Goal: Task Accomplishment & Management: Manage account settings

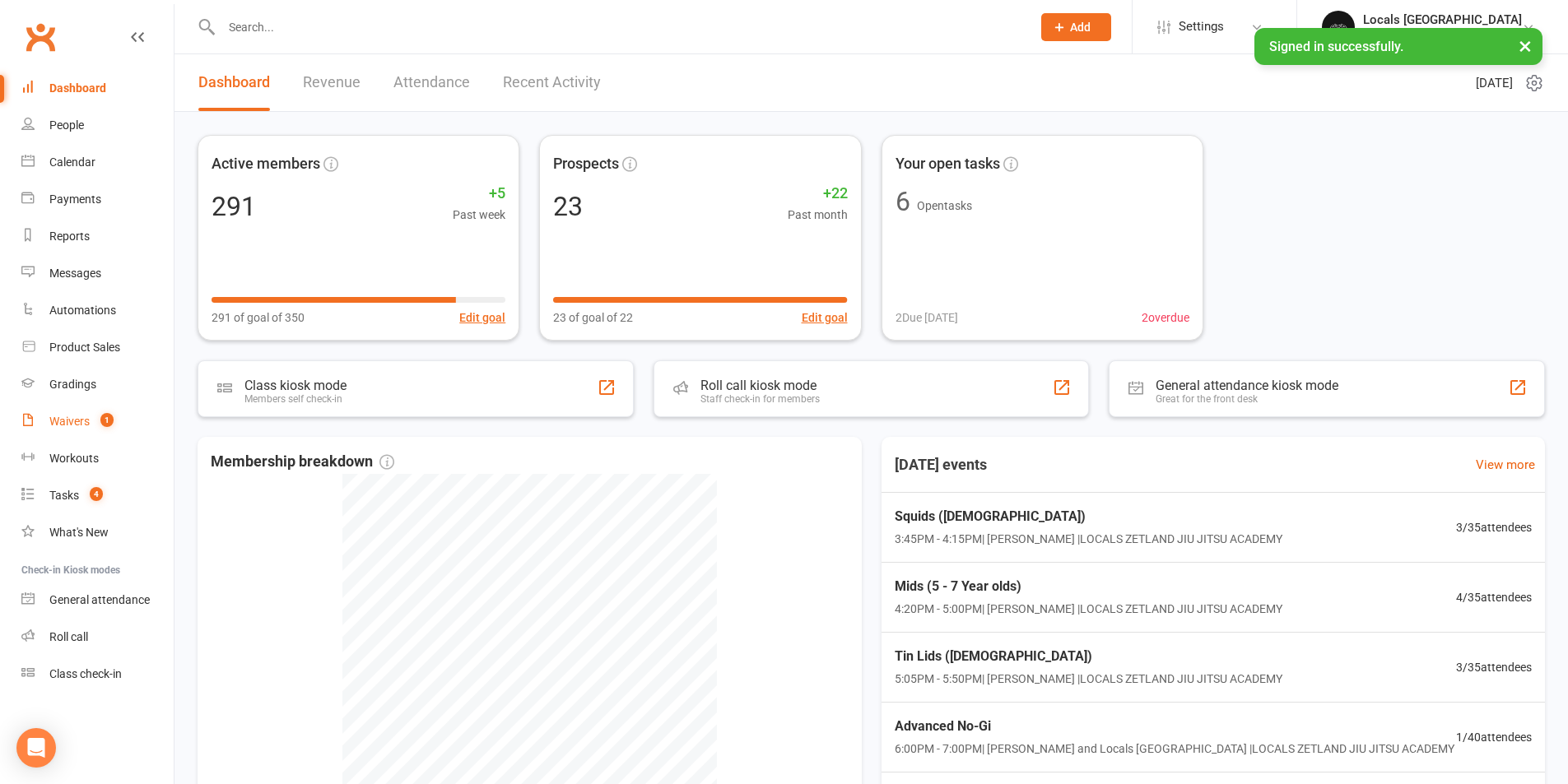
click at [75, 413] on link "Waivers 1" at bounding box center [97, 421] width 152 height 37
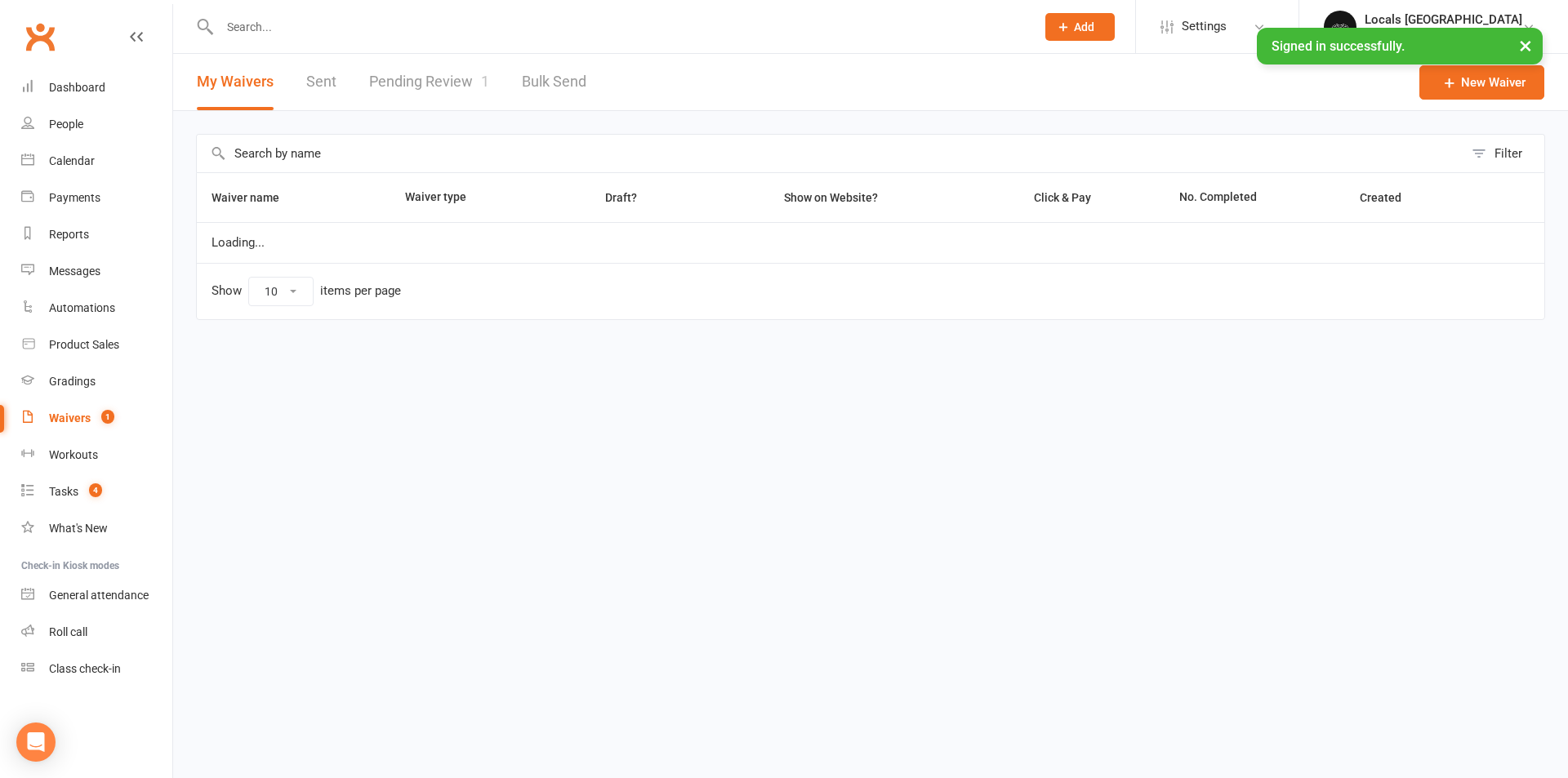
select select "100"
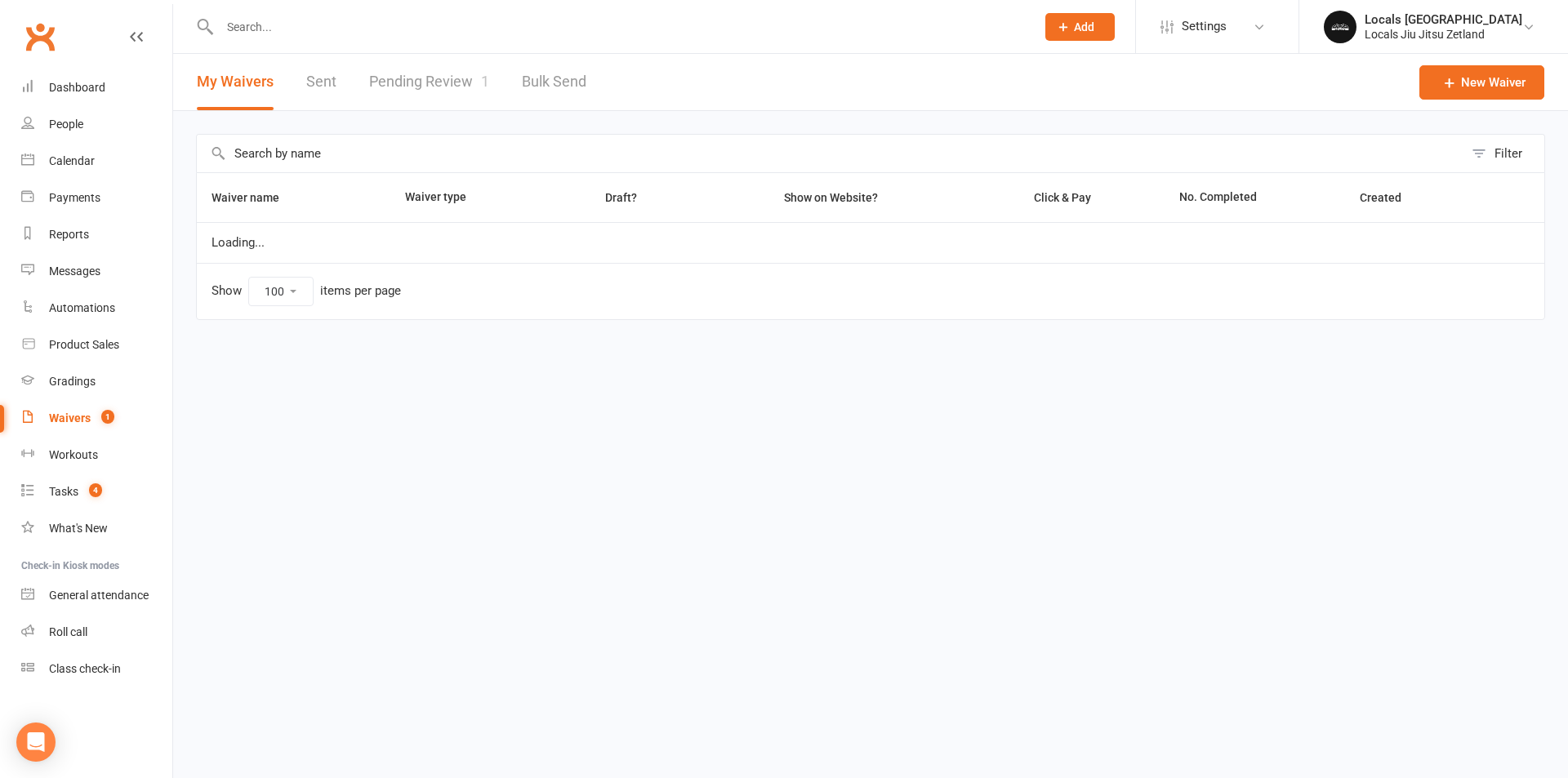
click at [377, 90] on link "Pending Review 1" at bounding box center [429, 82] width 120 height 56
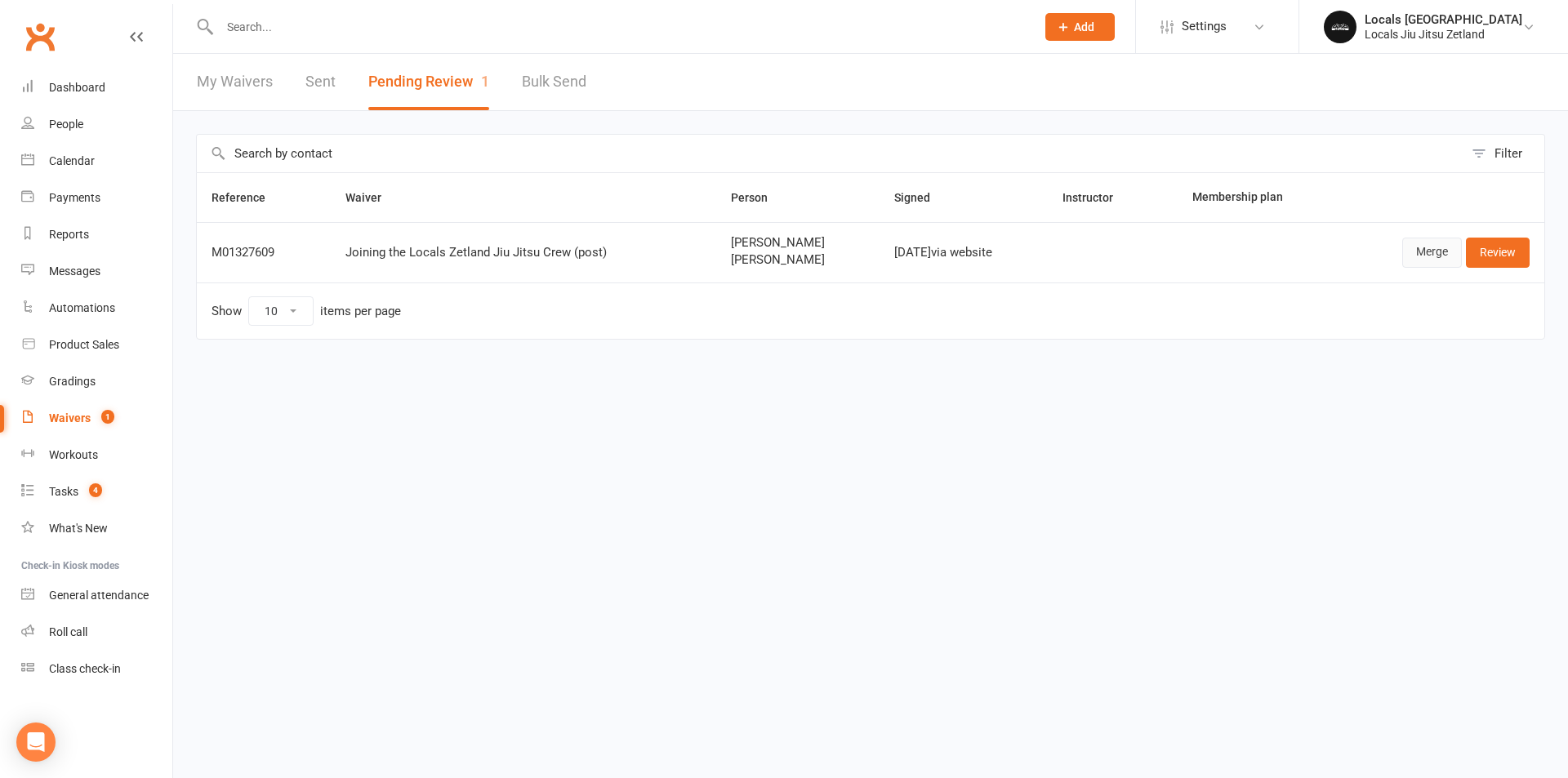
click at [1426, 256] on link "Merge" at bounding box center [1431, 252] width 59 height 29
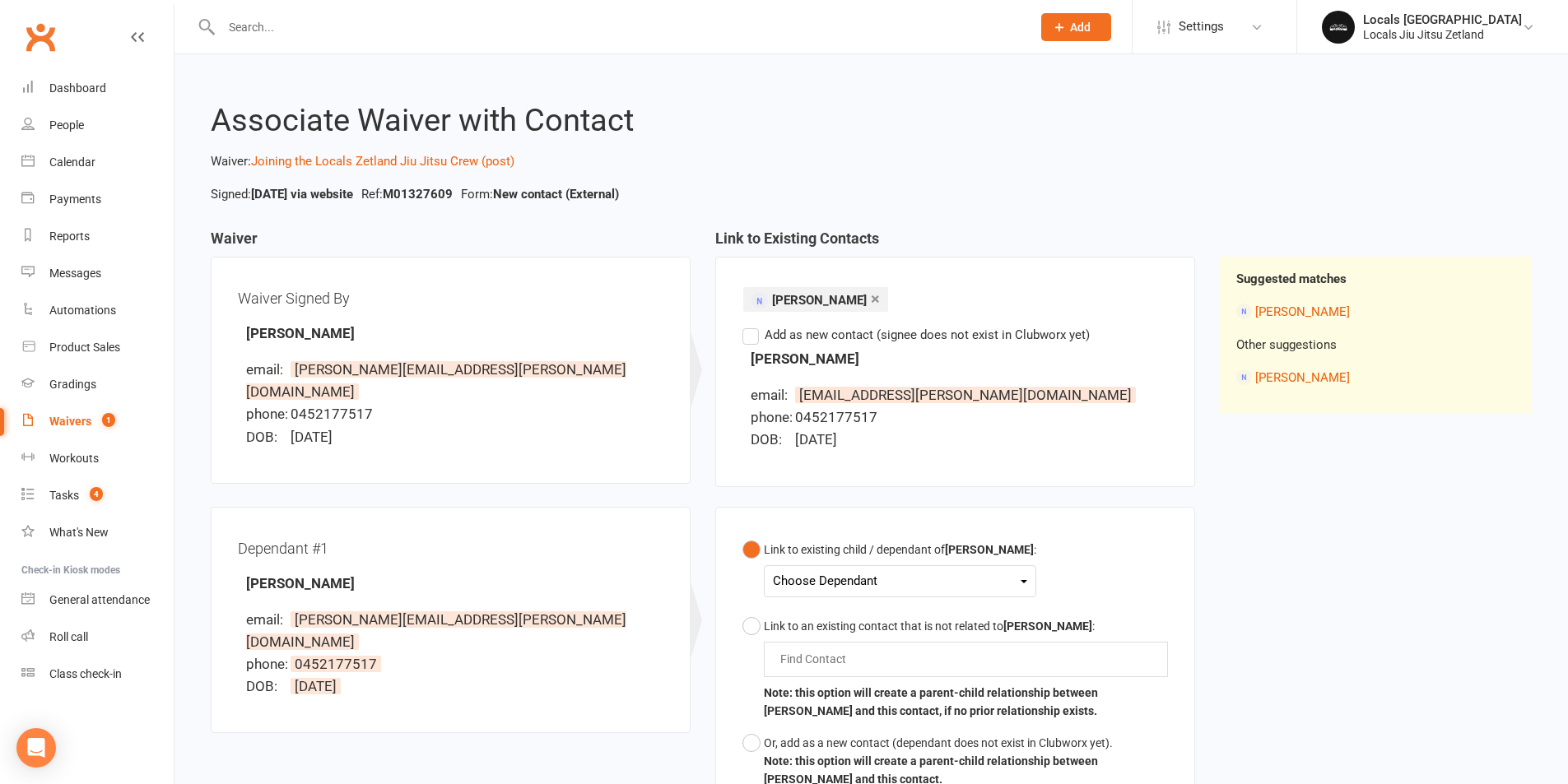
click at [824, 591] on div "Choose Dependant" at bounding box center [900, 581] width 254 height 23
click at [825, 613] on link "Jayce Zhang" at bounding box center [855, 619] width 163 height 36
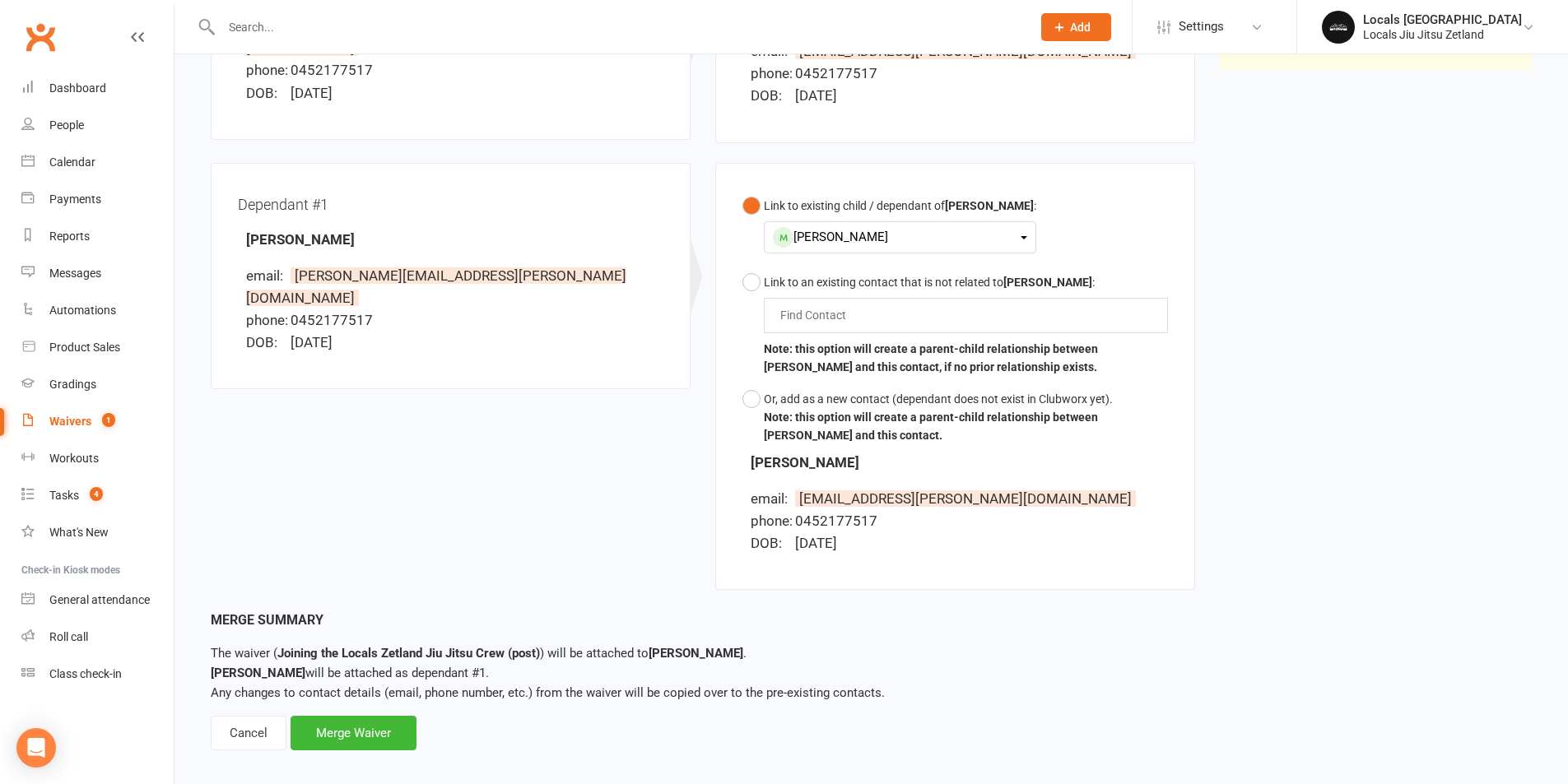
scroll to position [360, 0]
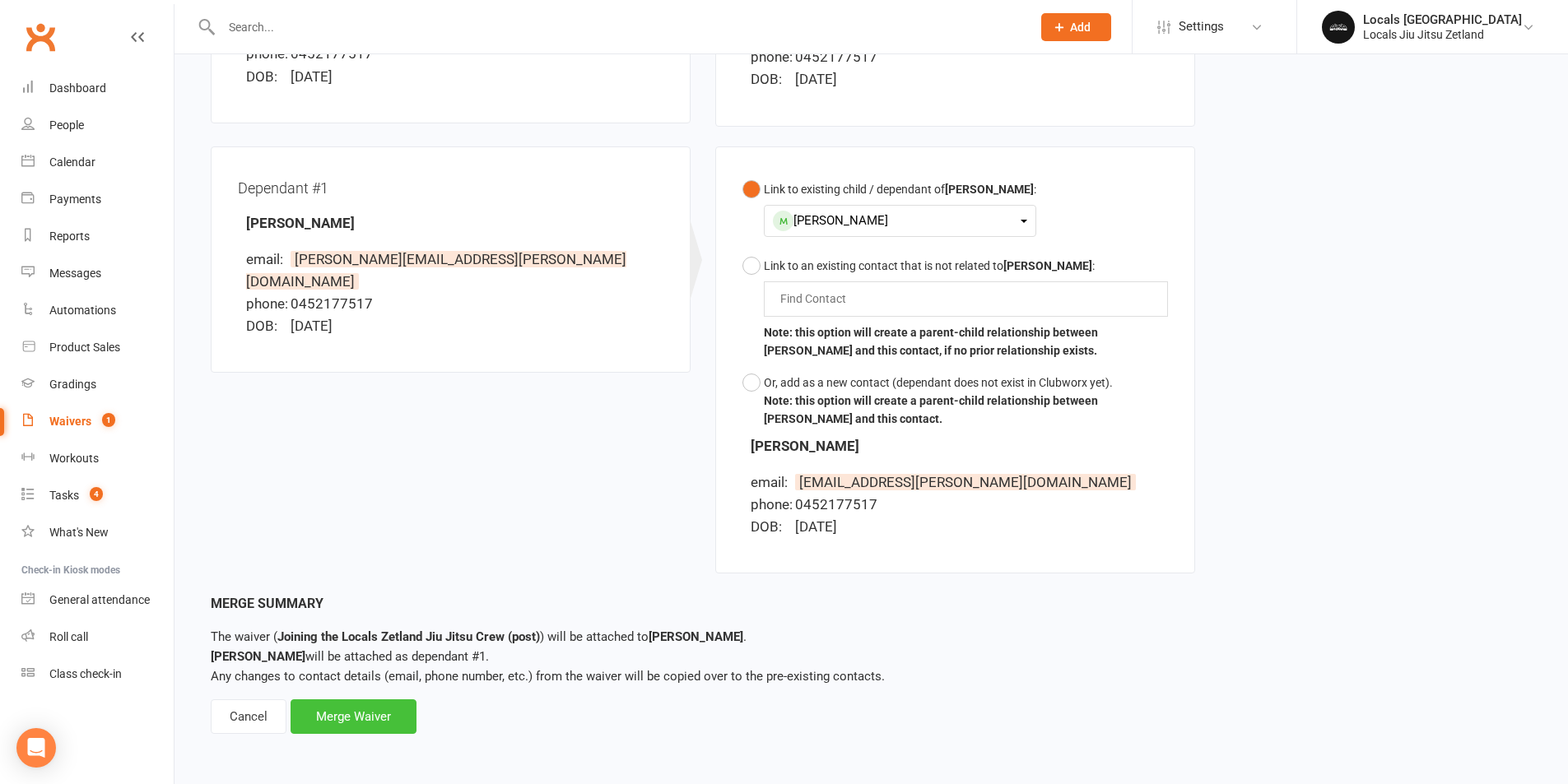
click at [352, 722] on div "Merge Waiver" at bounding box center [353, 716] width 126 height 35
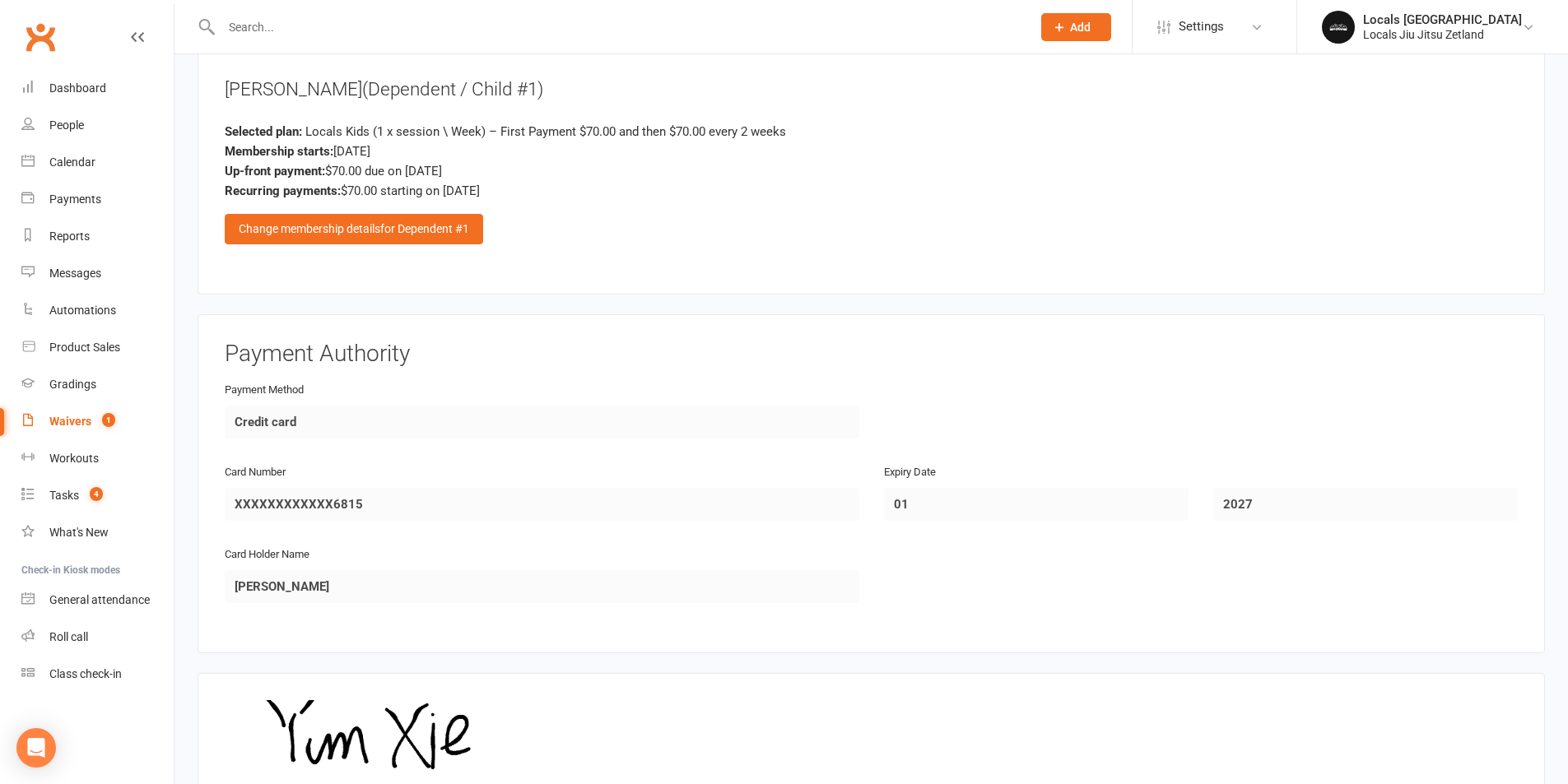
scroll to position [1756, 0]
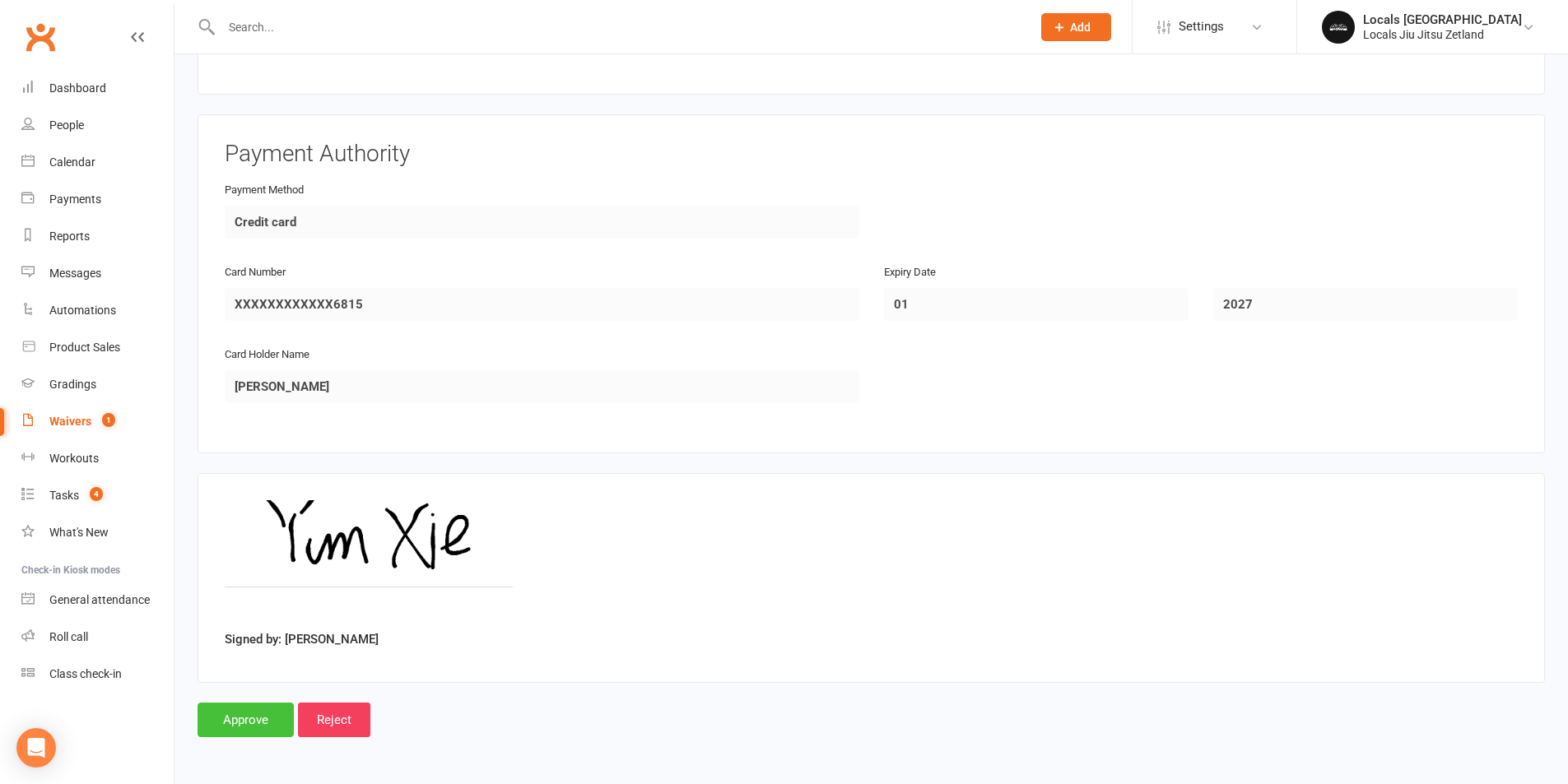
click at [238, 713] on input "Approve" at bounding box center [246, 720] width 96 height 35
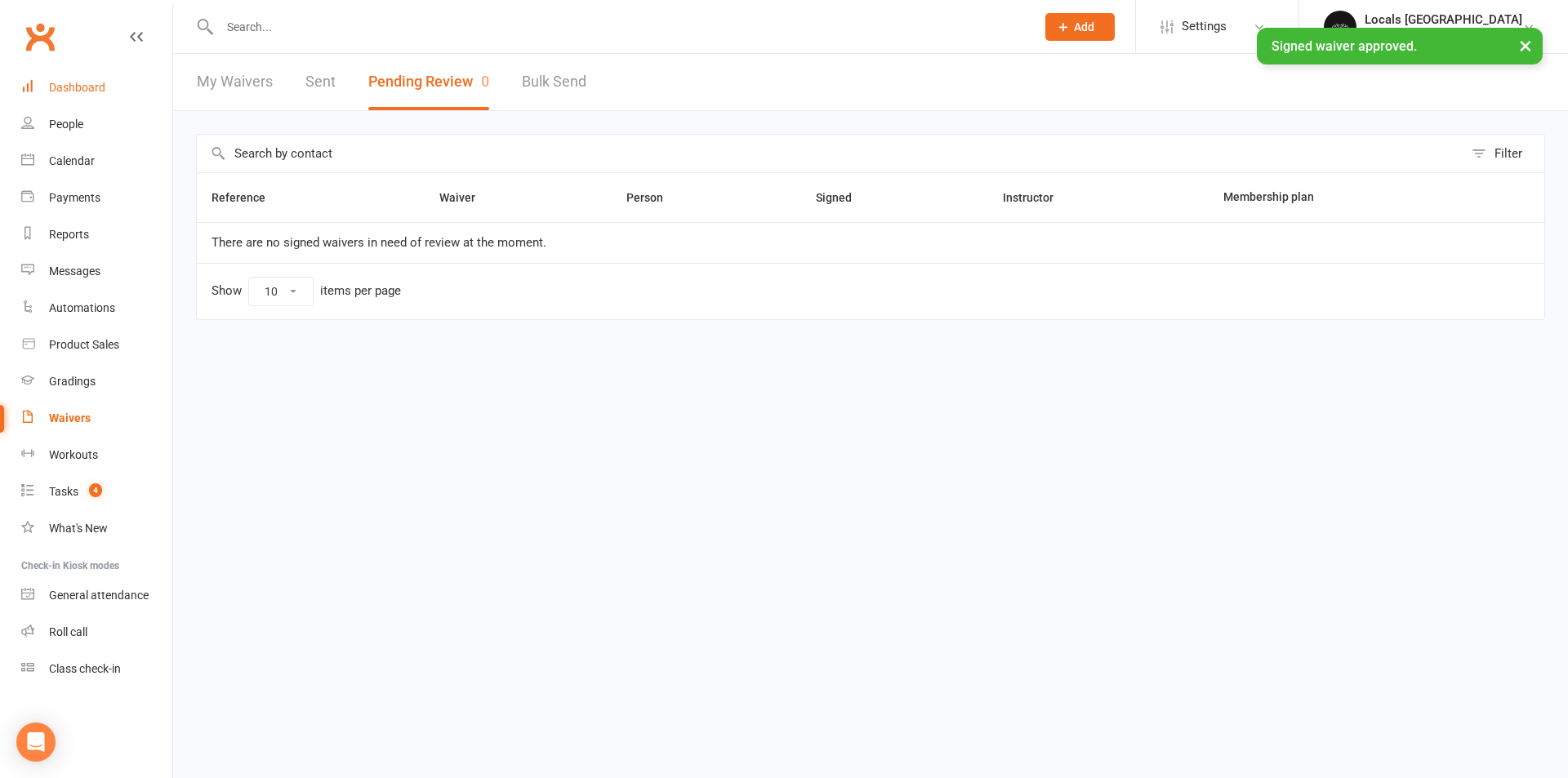
click at [81, 83] on div "Dashboard" at bounding box center [77, 87] width 56 height 13
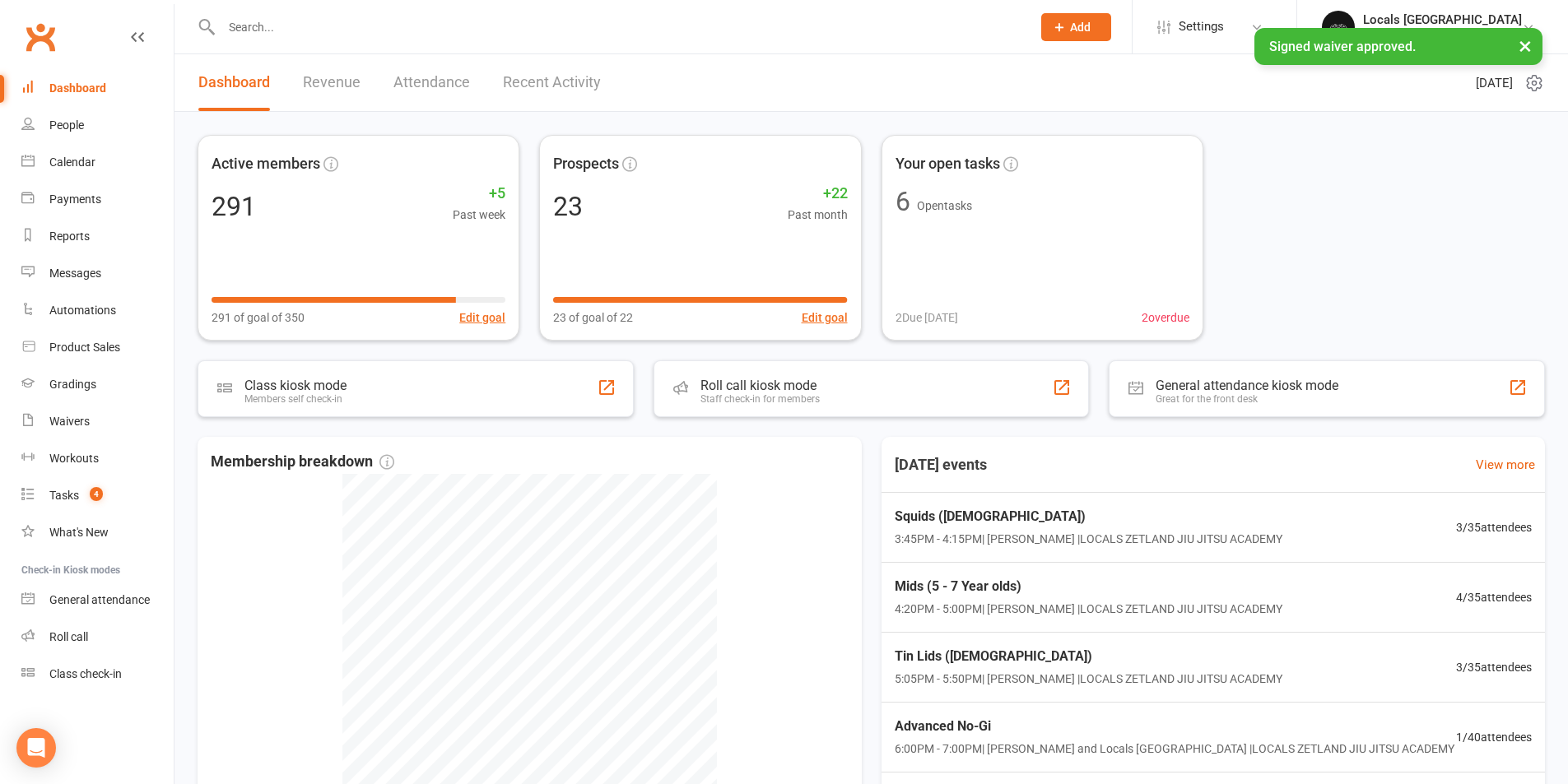
click at [327, 84] on link "Revenue" at bounding box center [331, 82] width 57 height 56
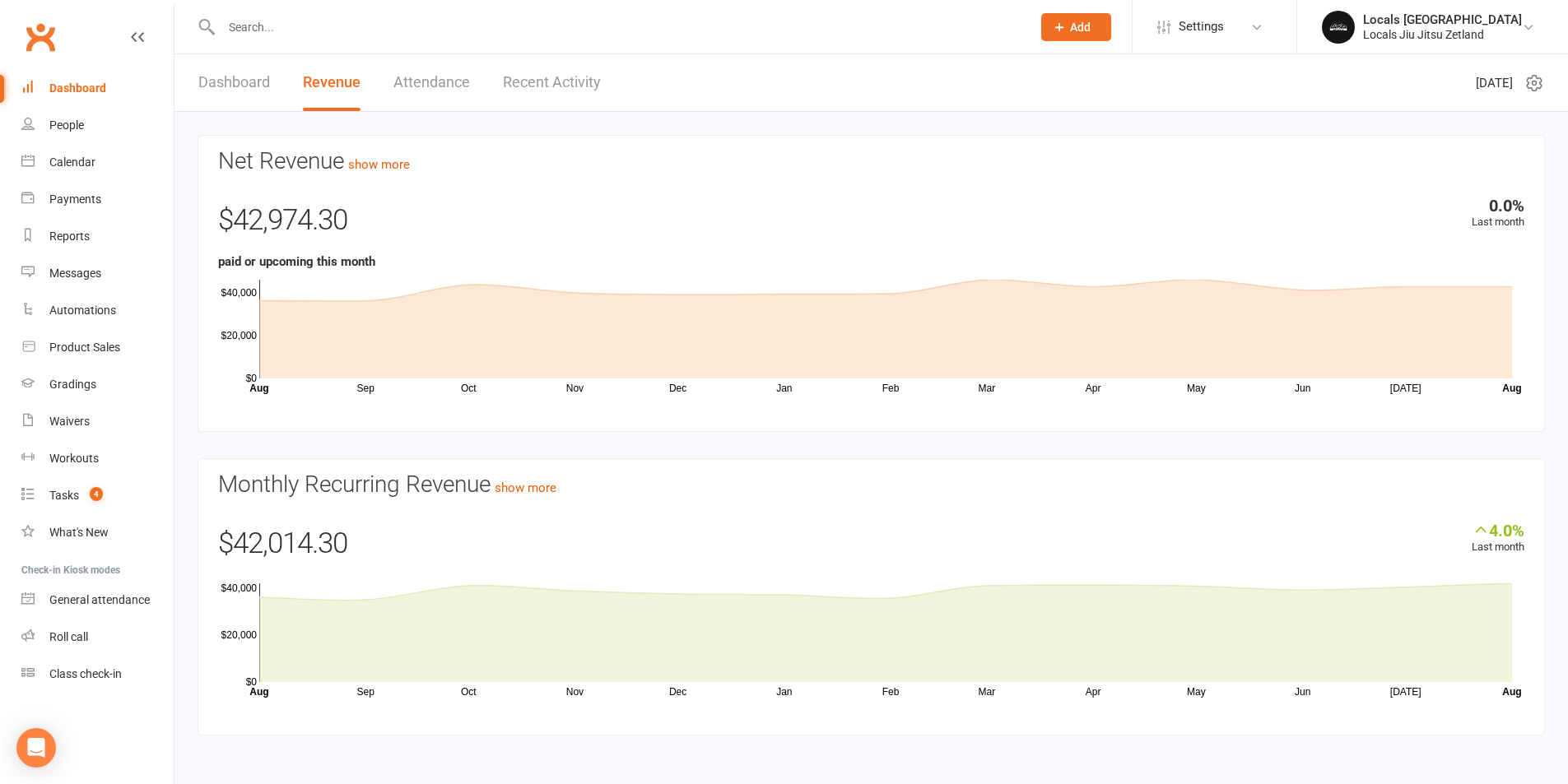
click at [401, 82] on link "Attendance" at bounding box center [431, 82] width 76 height 56
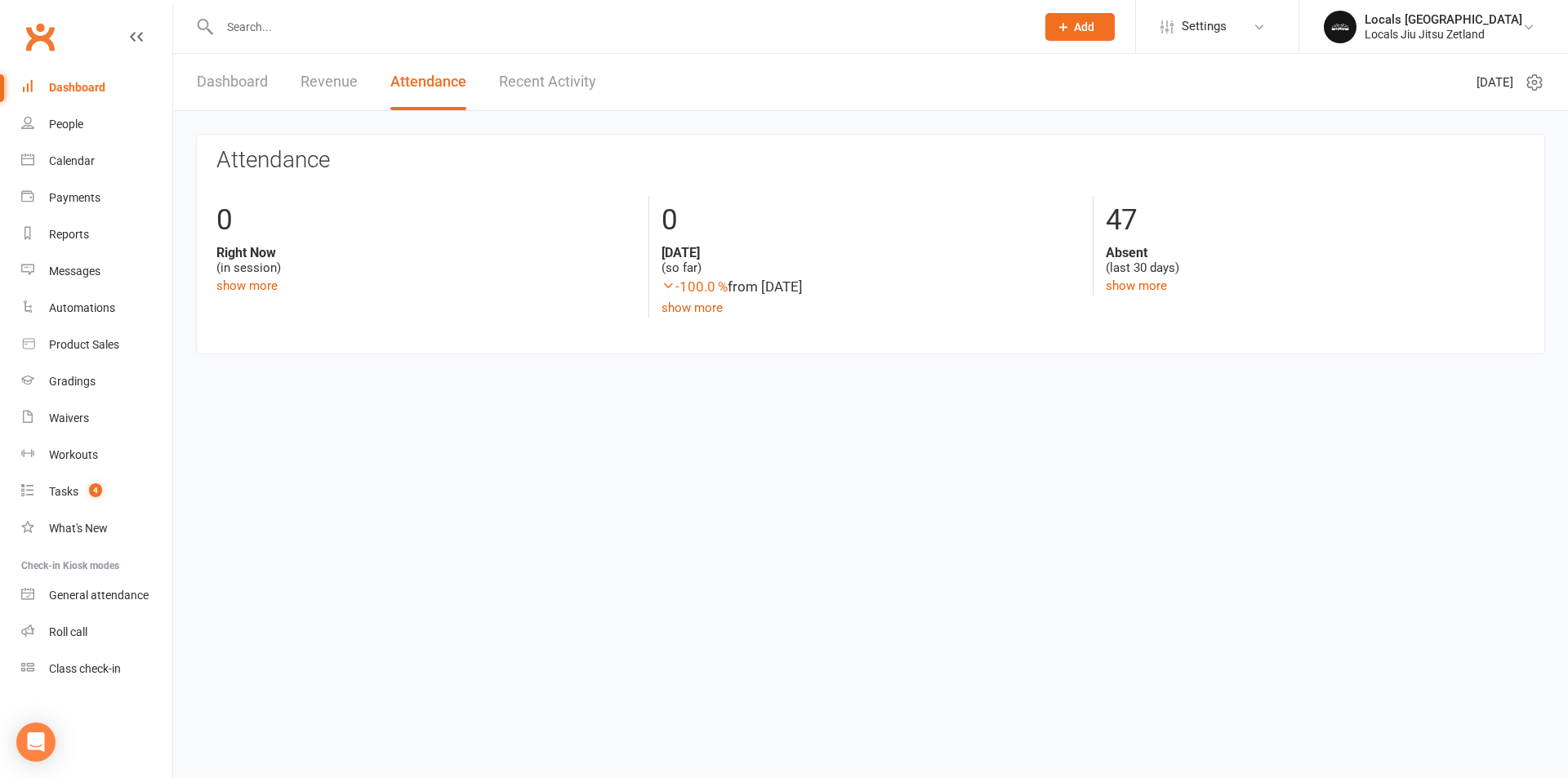
click at [589, 77] on link "Recent Activity" at bounding box center [547, 82] width 97 height 56
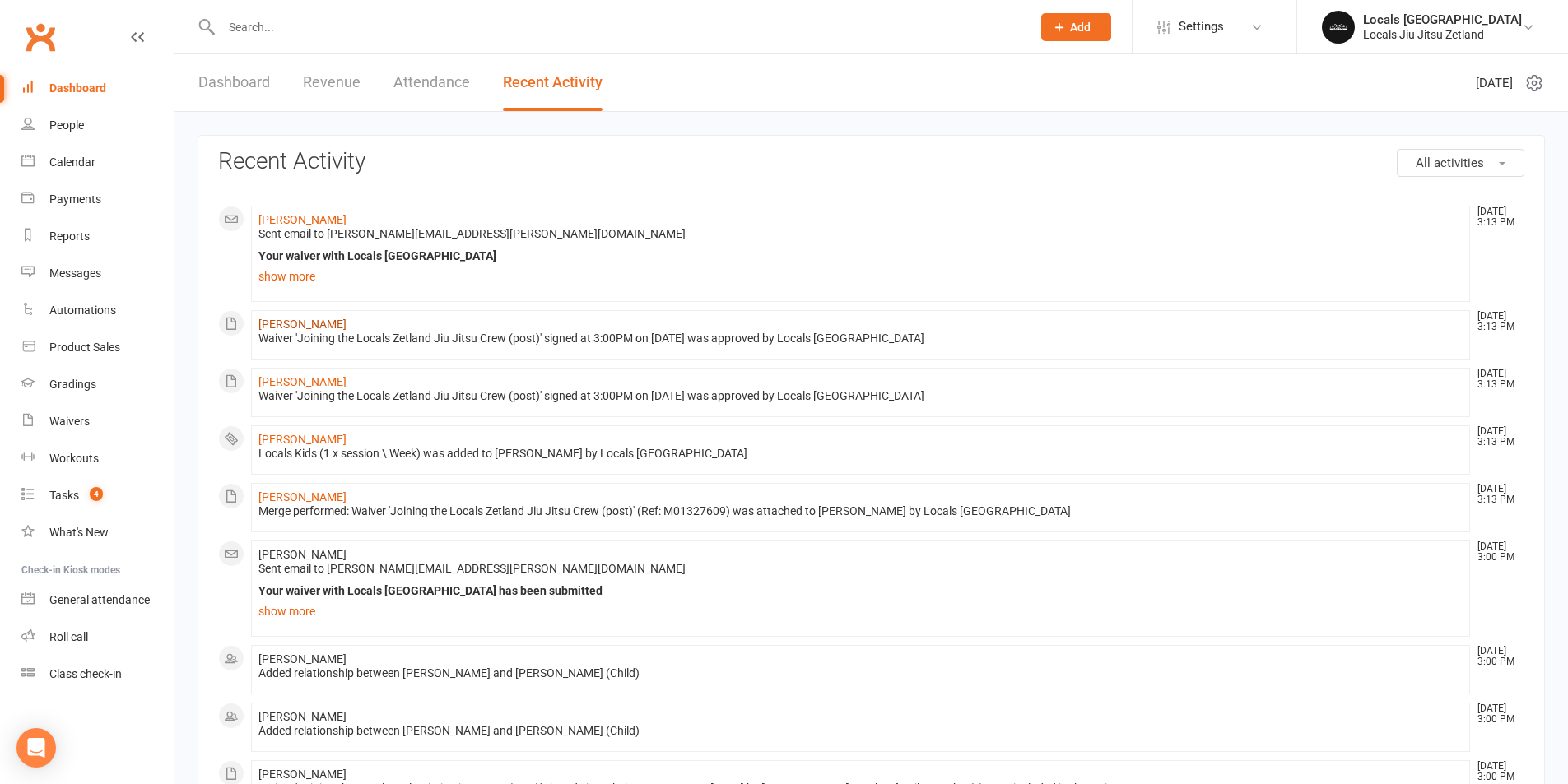
click at [300, 329] on link "Jayce Zhang" at bounding box center [302, 323] width 88 height 13
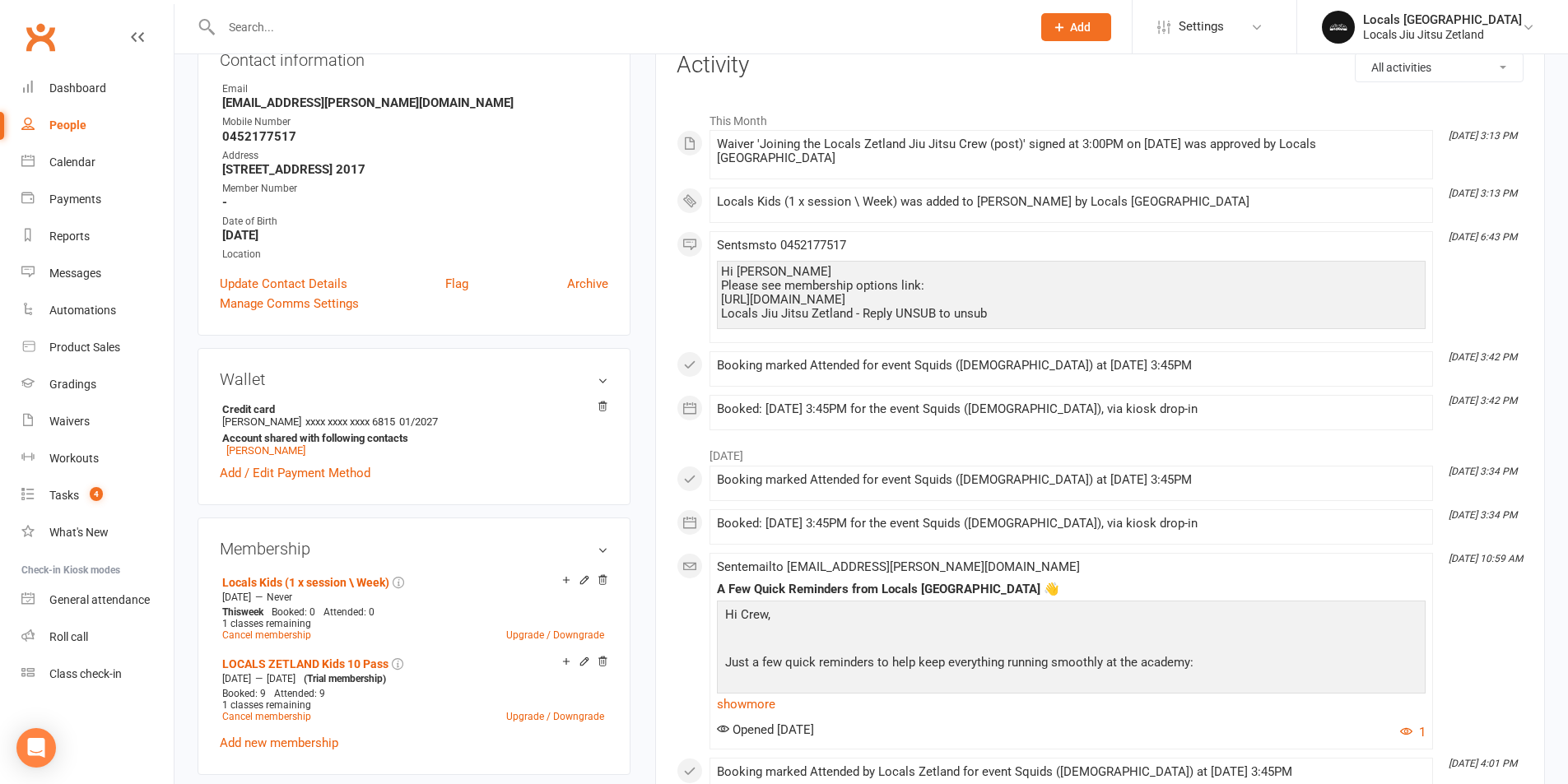
scroll to position [247, 0]
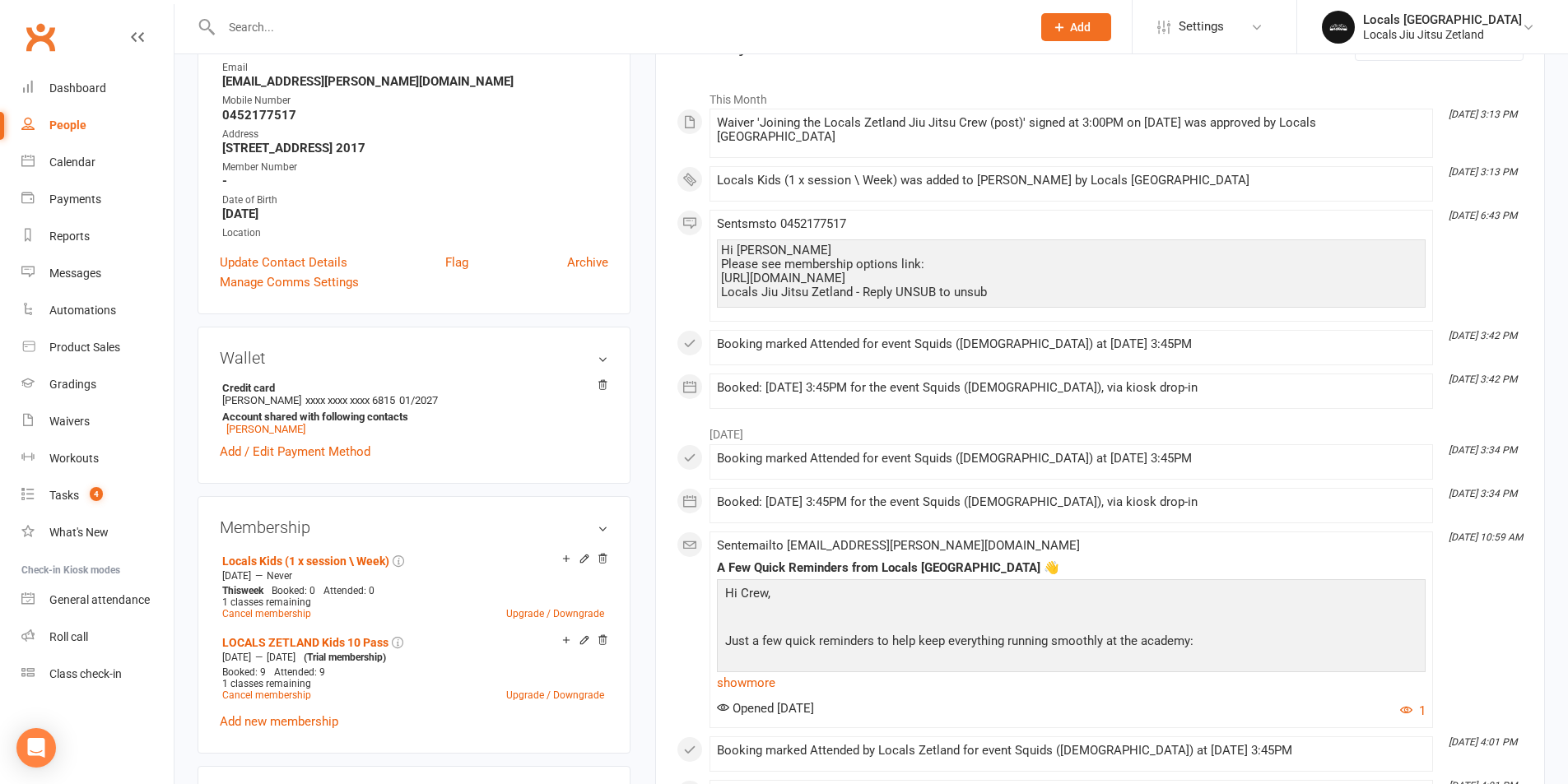
click at [603, 640] on icon at bounding box center [601, 640] width 8 height 9
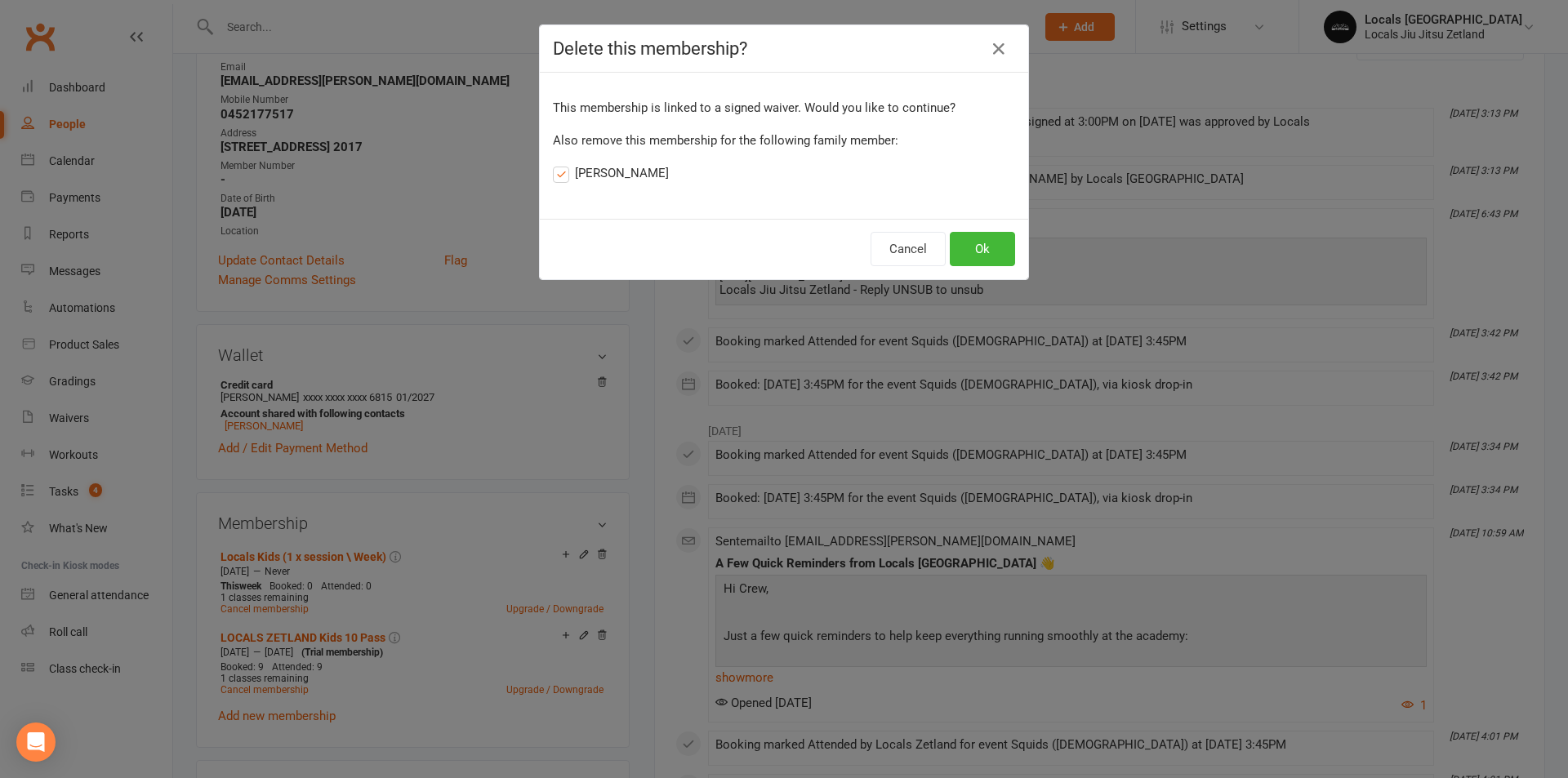
click at [555, 180] on label "Sophia Xie" at bounding box center [610, 173] width 116 height 20
click at [555, 164] on input "Sophia Xie" at bounding box center [558, 164] width 10 height 0
click at [971, 251] on button "Ok" at bounding box center [982, 249] width 65 height 34
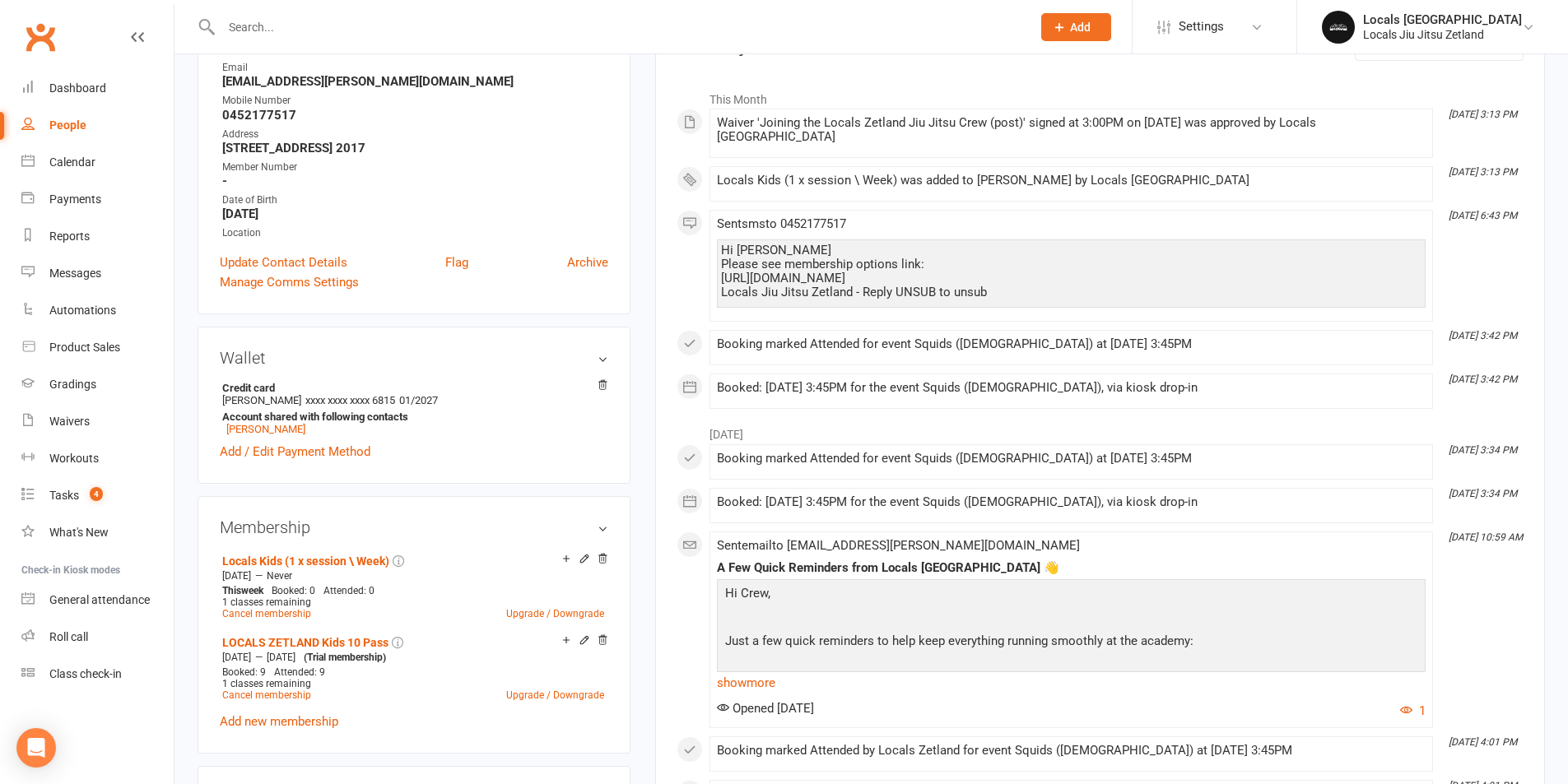
scroll to position [227, 0]
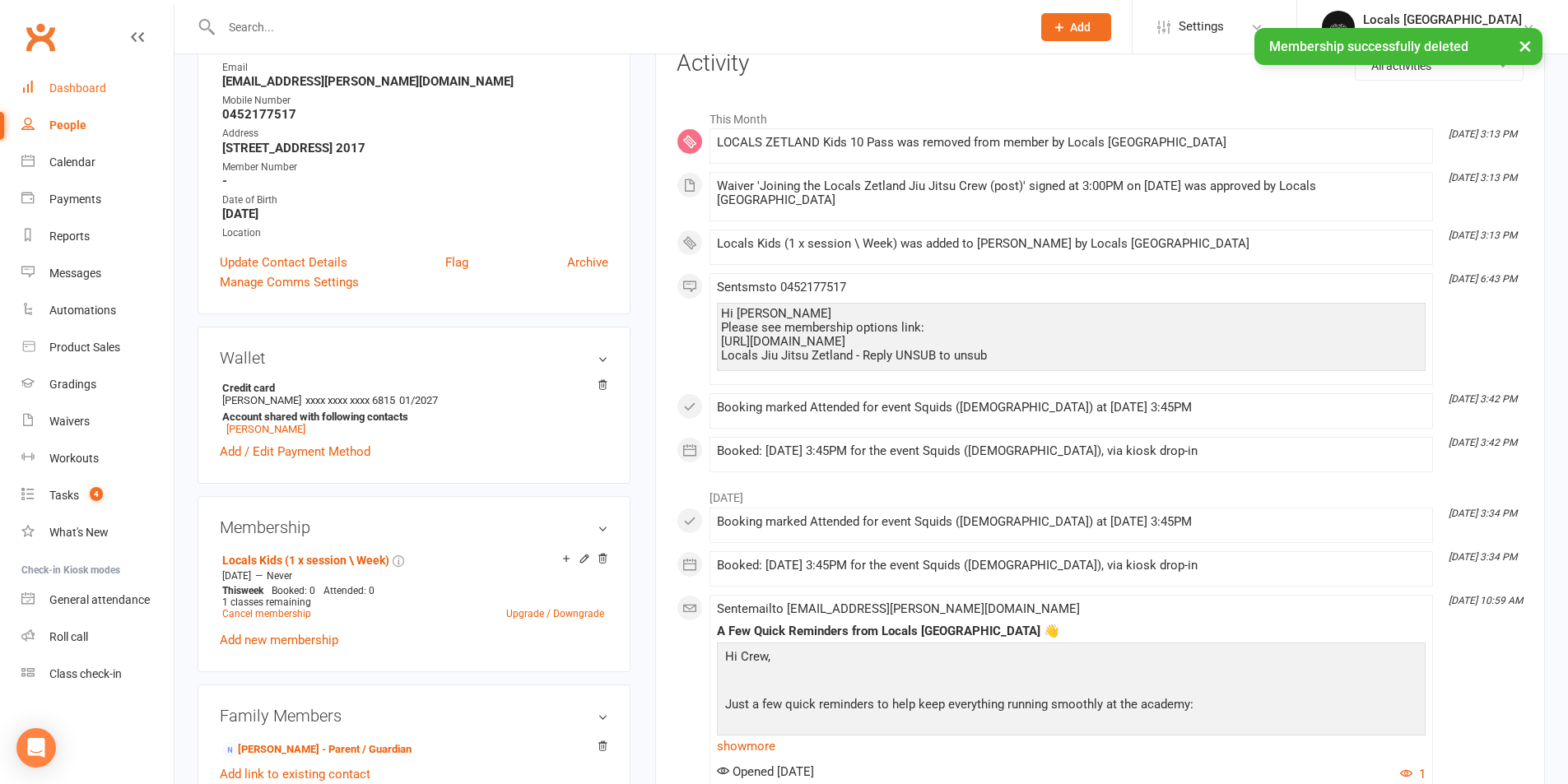
click at [67, 90] on div "Dashboard" at bounding box center [77, 88] width 56 height 13
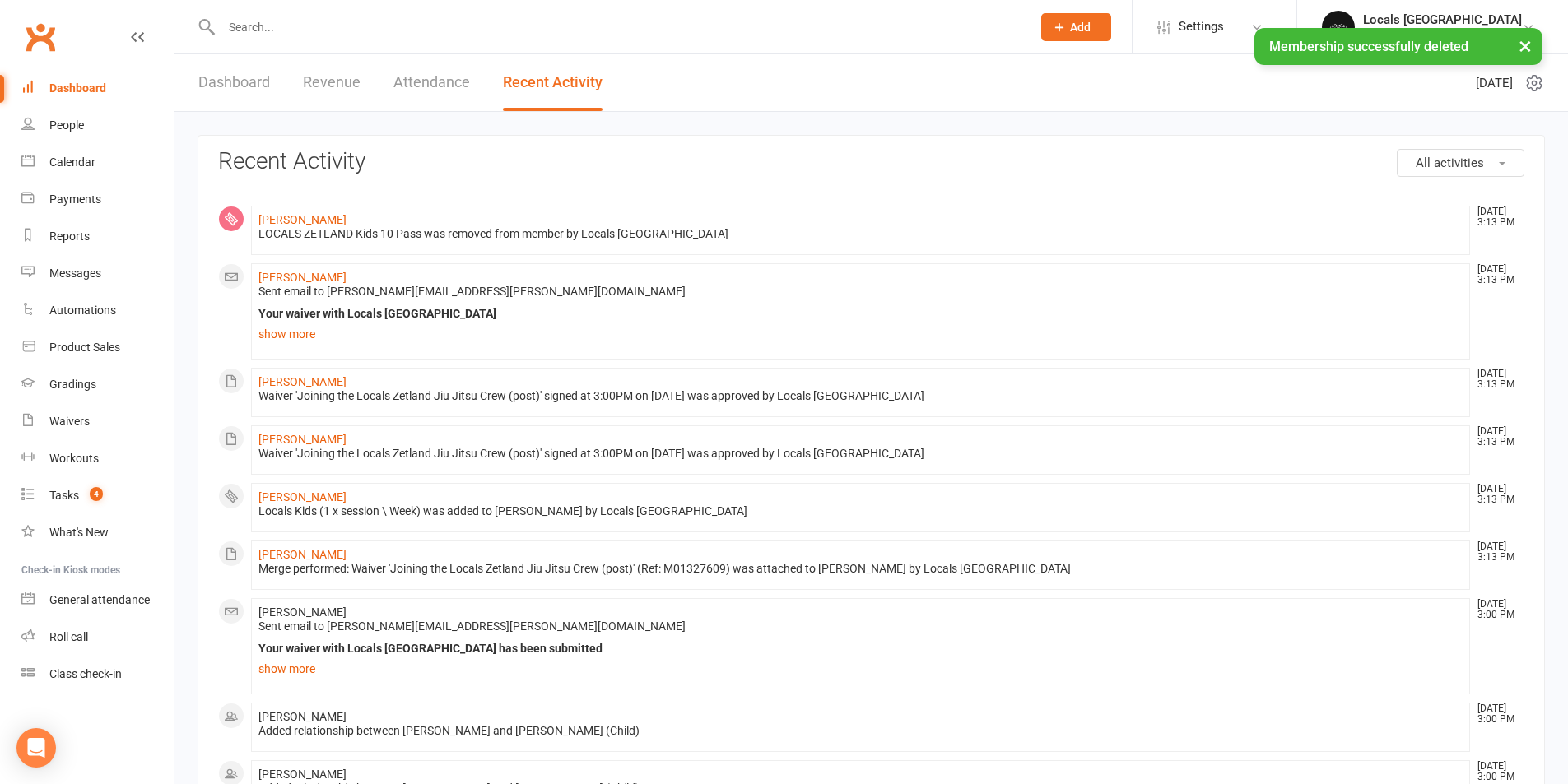
click at [225, 87] on link "Dashboard" at bounding box center [234, 82] width 72 height 56
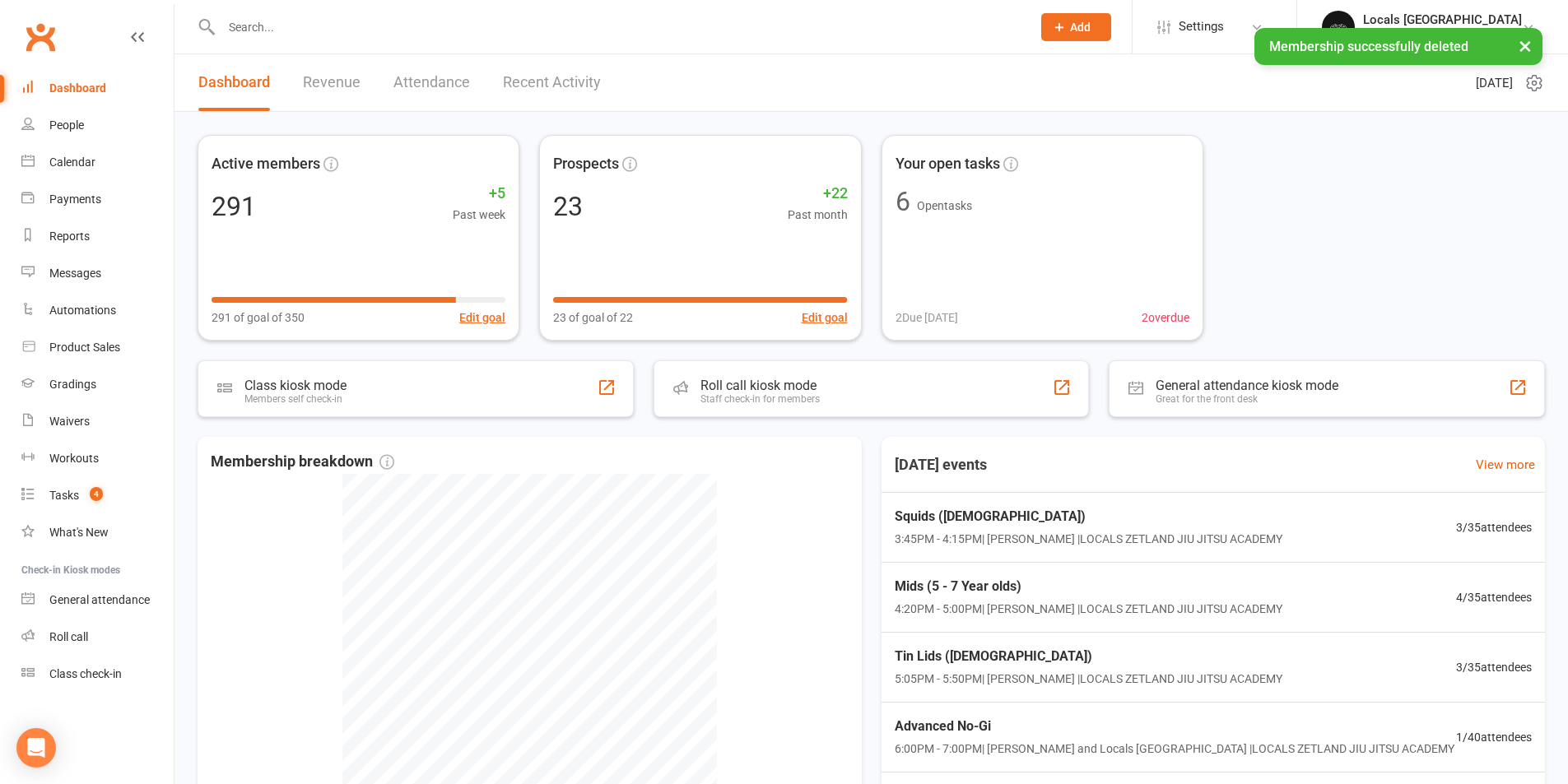
click at [313, 77] on link "Revenue" at bounding box center [331, 82] width 57 height 56
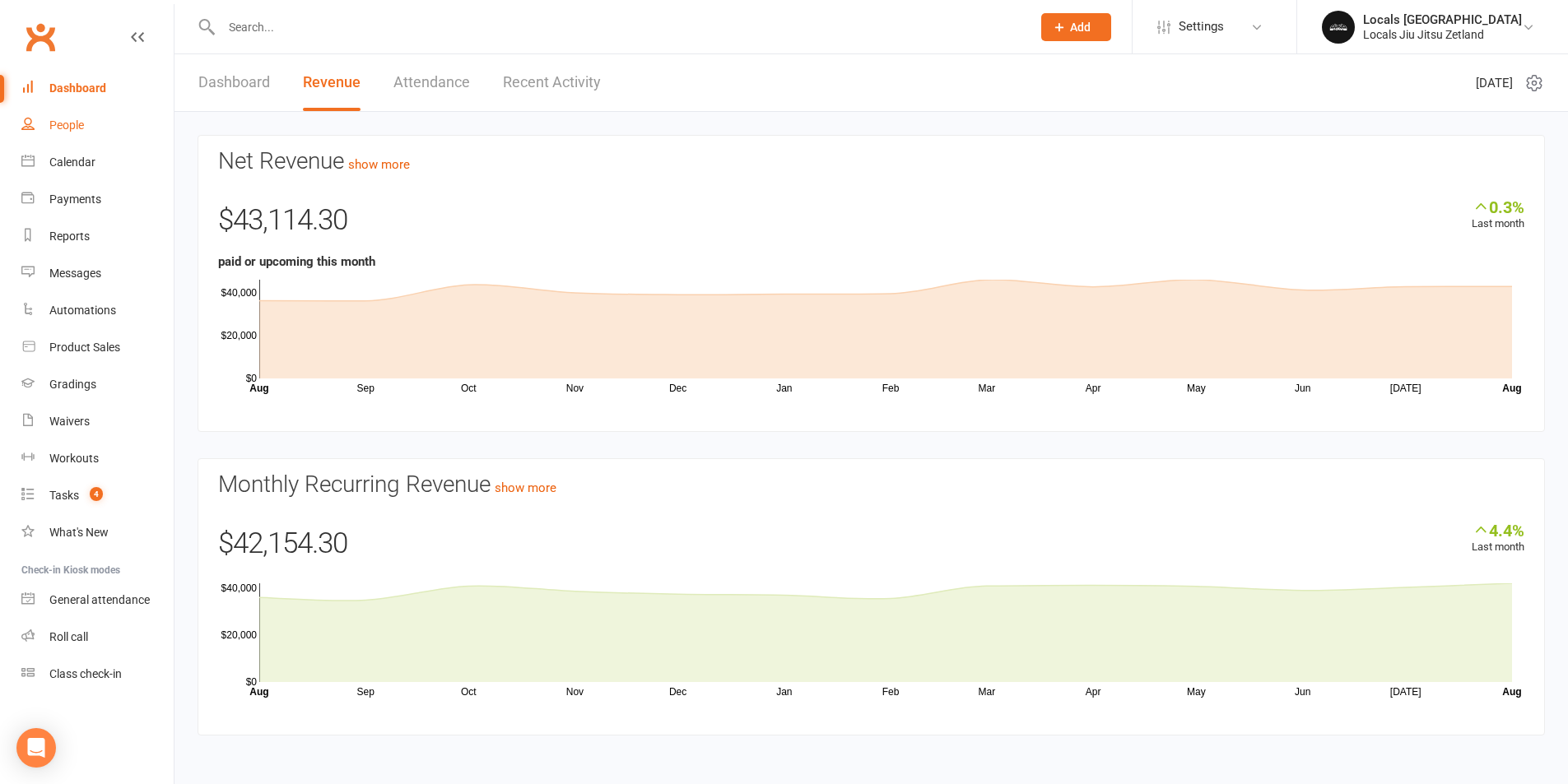
click at [71, 119] on div "People" at bounding box center [67, 125] width 35 height 13
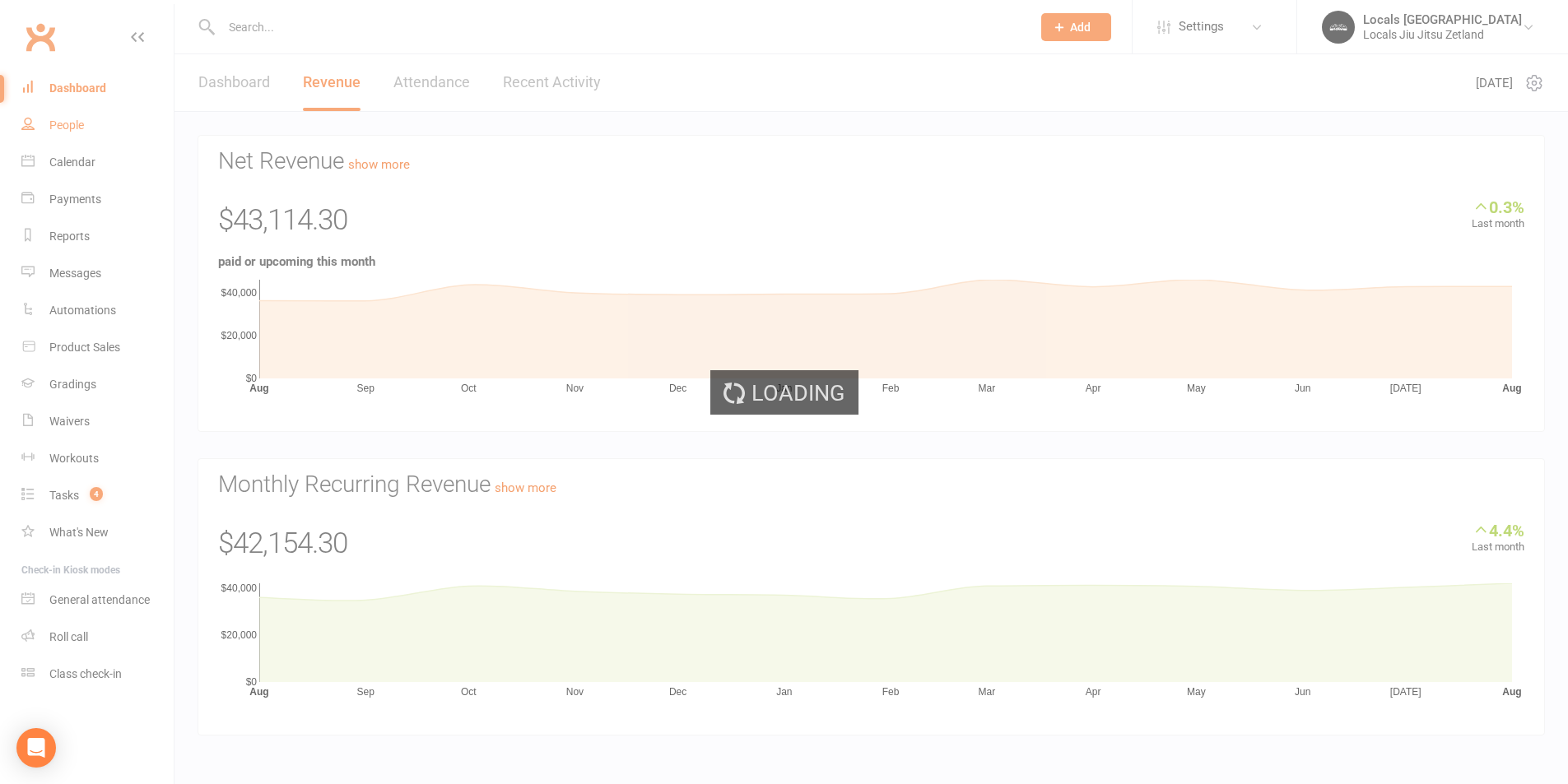
select select "100"
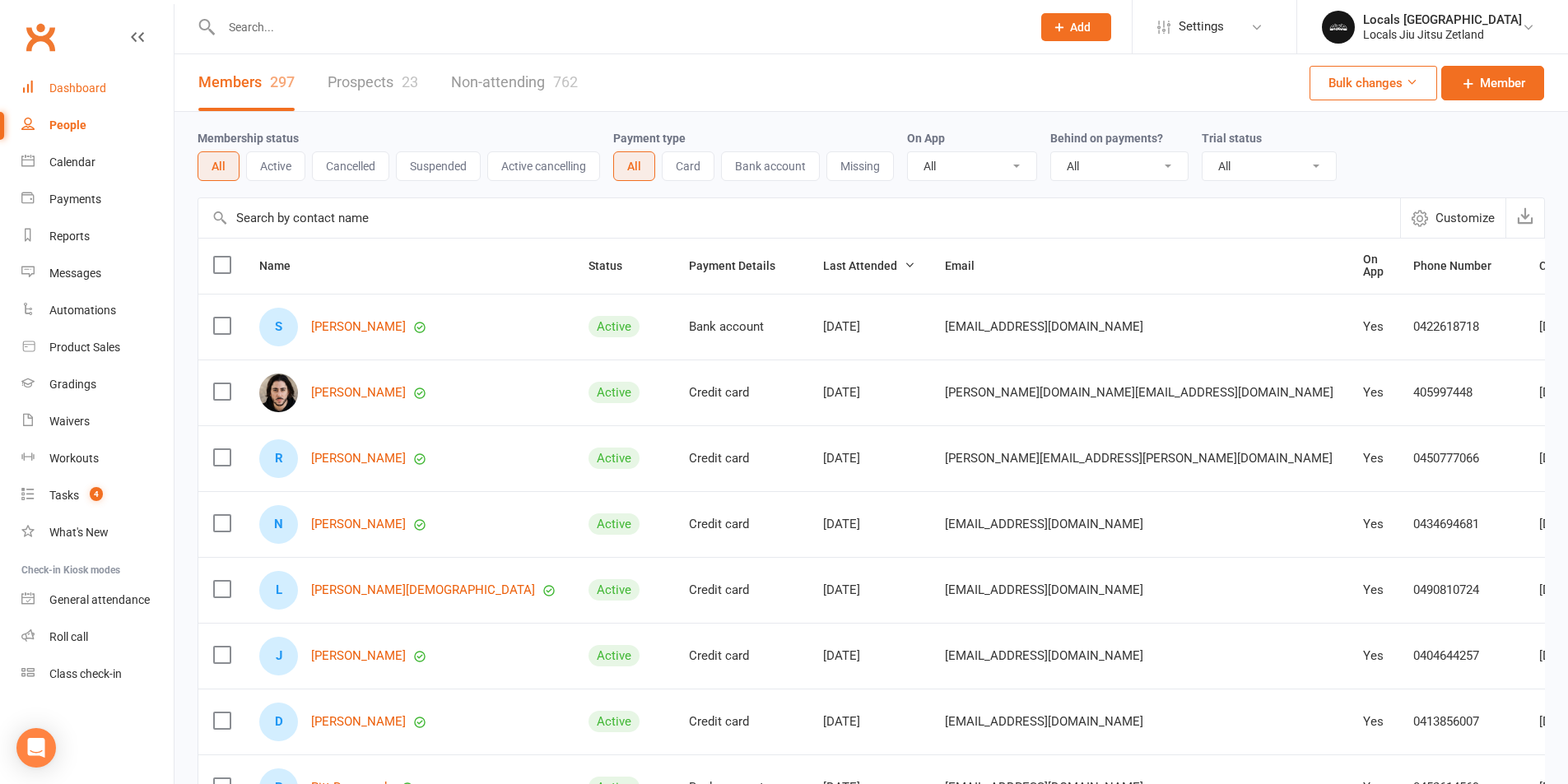
click at [75, 87] on div "Dashboard" at bounding box center [77, 88] width 56 height 13
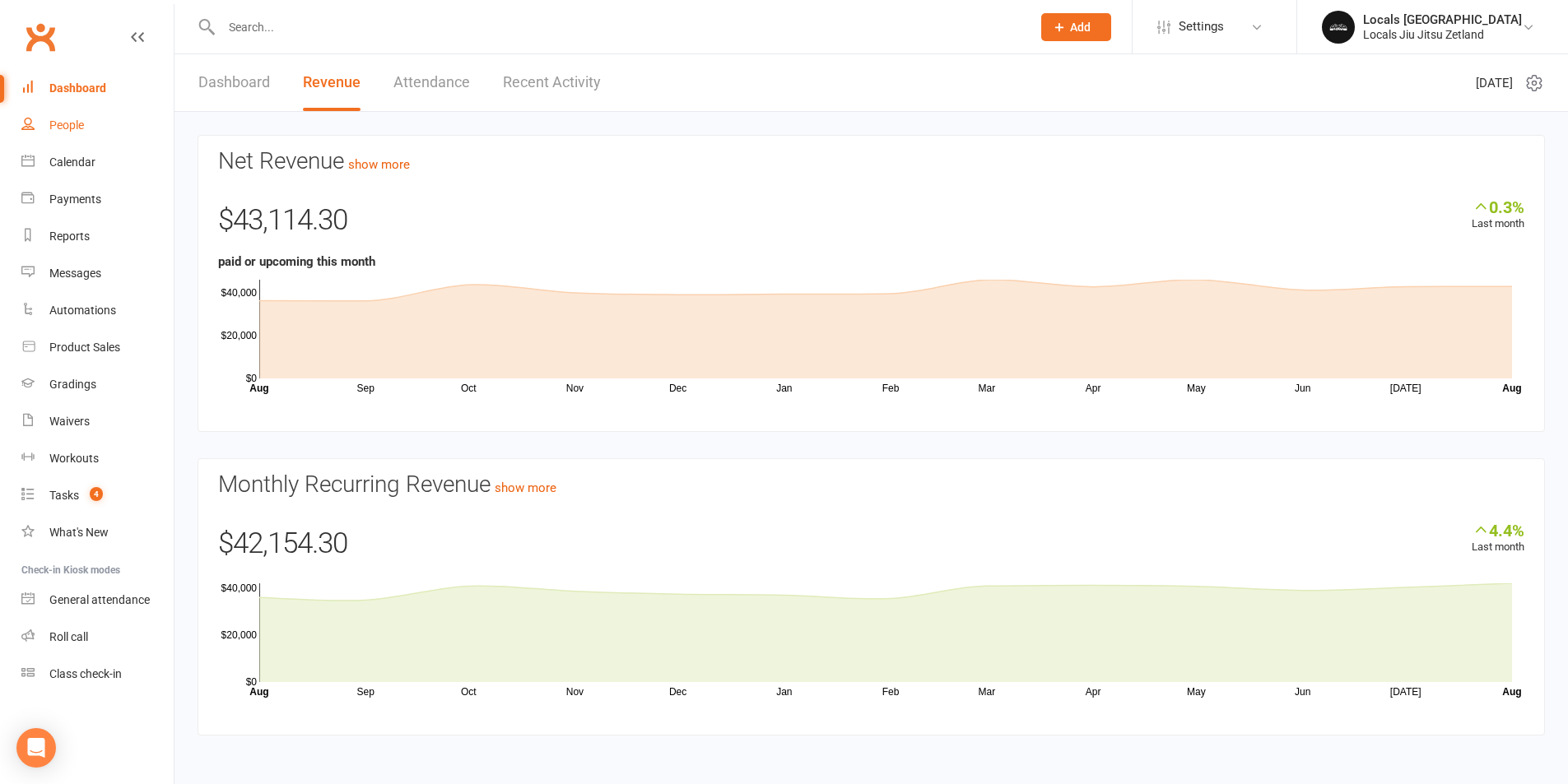
click at [72, 118] on link "People" at bounding box center [97, 125] width 152 height 37
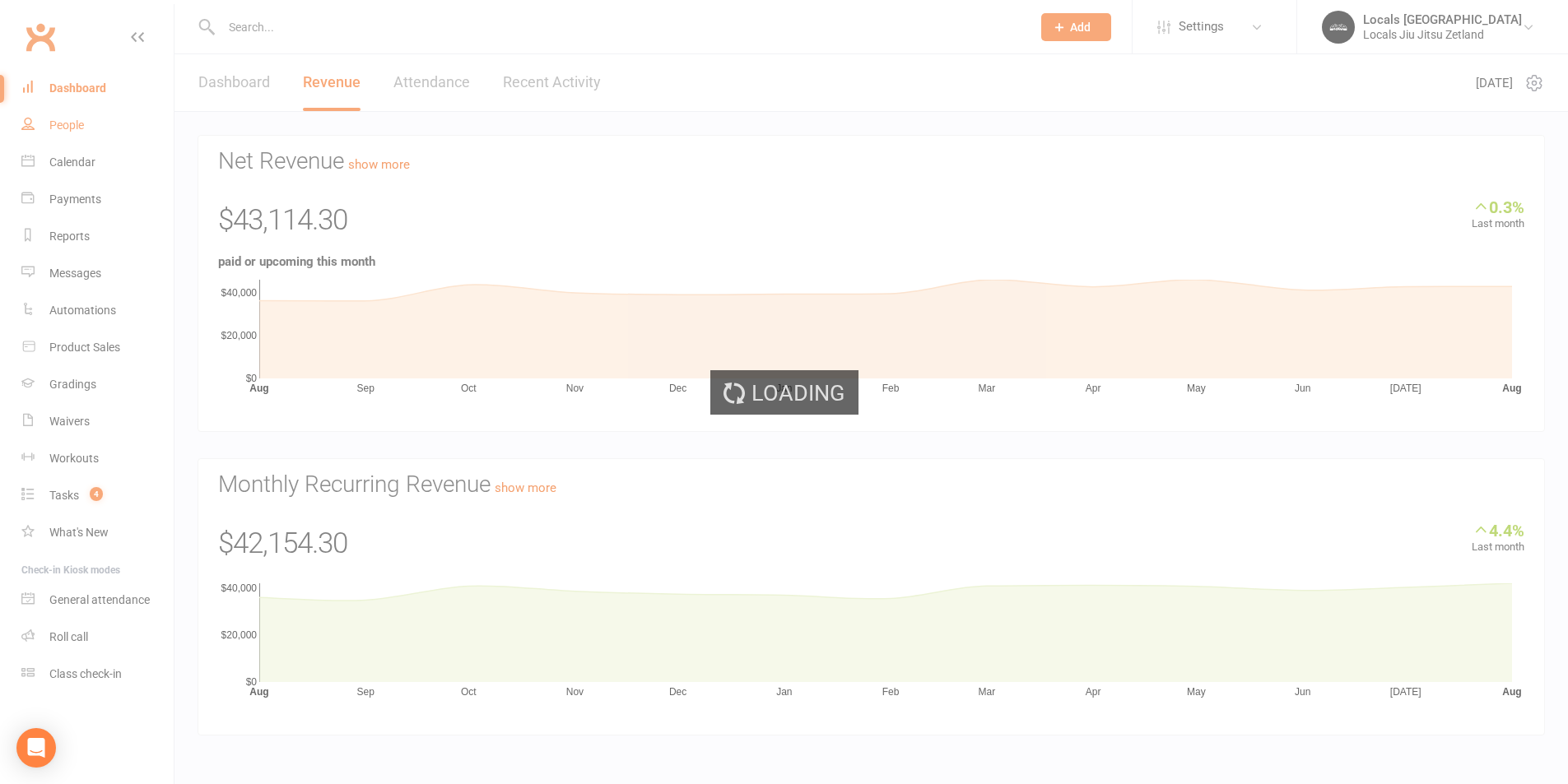
select select "100"
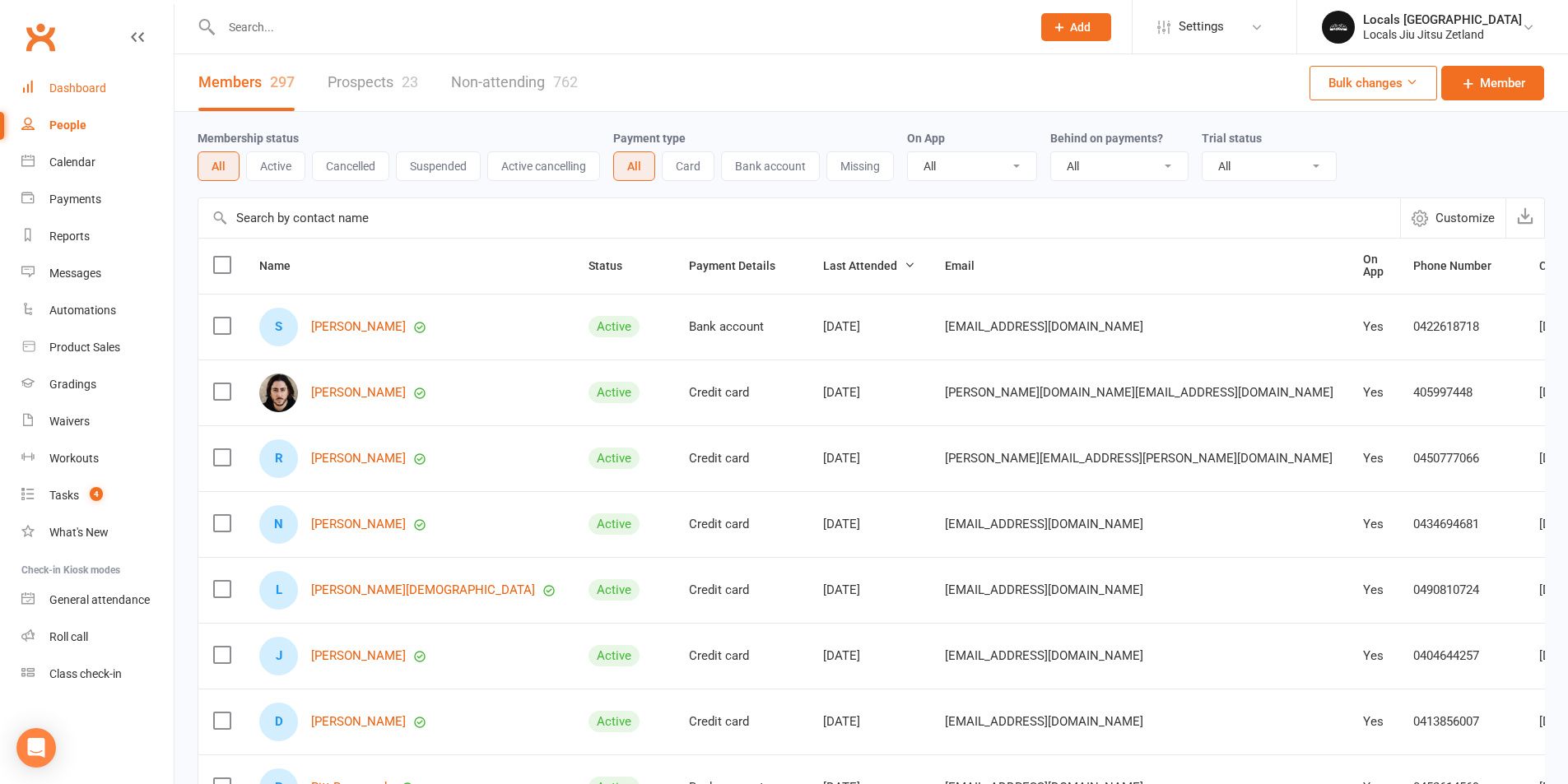
click at [89, 92] on div "Dashboard" at bounding box center [77, 88] width 56 height 13
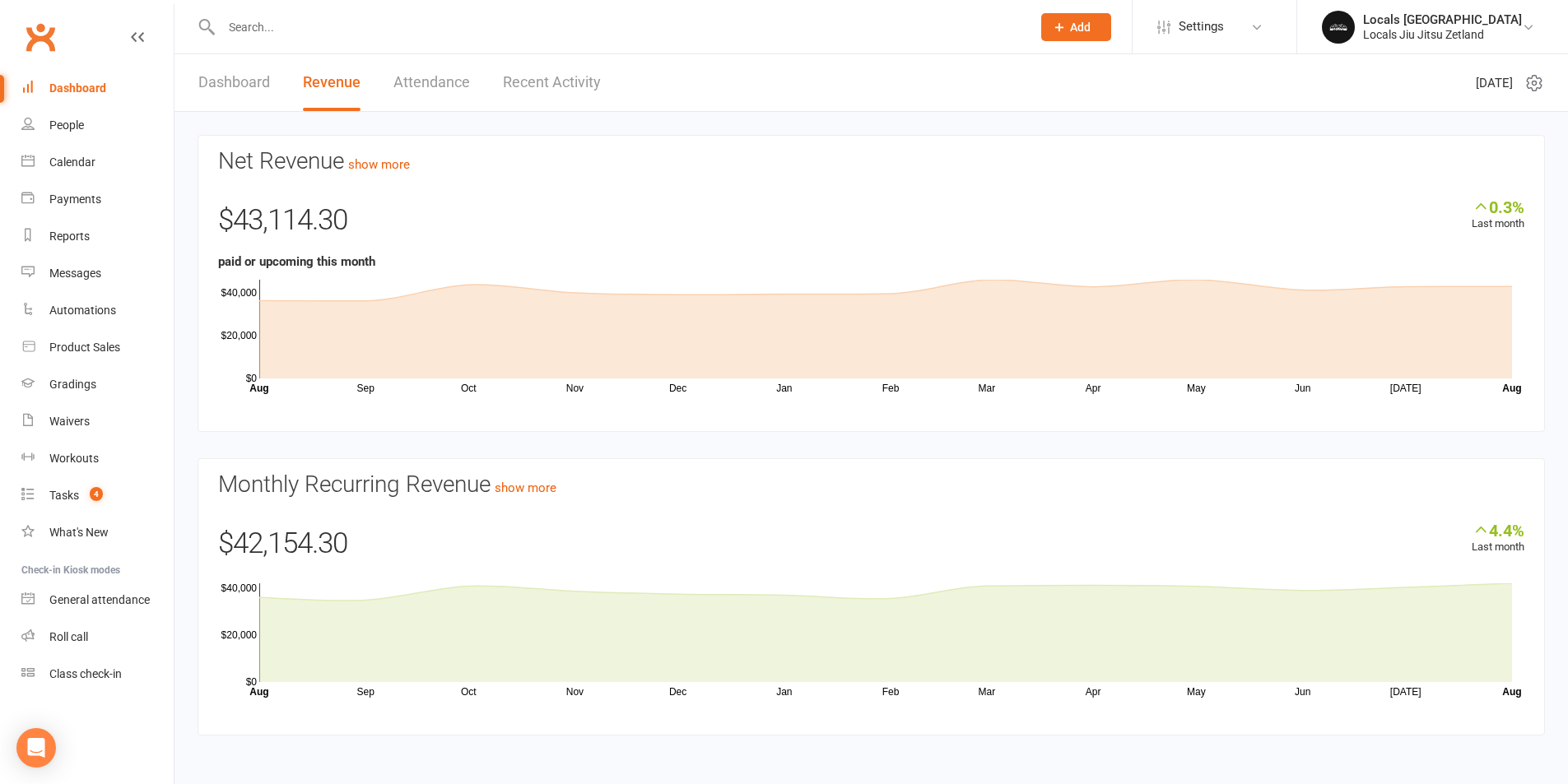
click at [534, 80] on link "Recent Activity" at bounding box center [551, 82] width 98 height 56
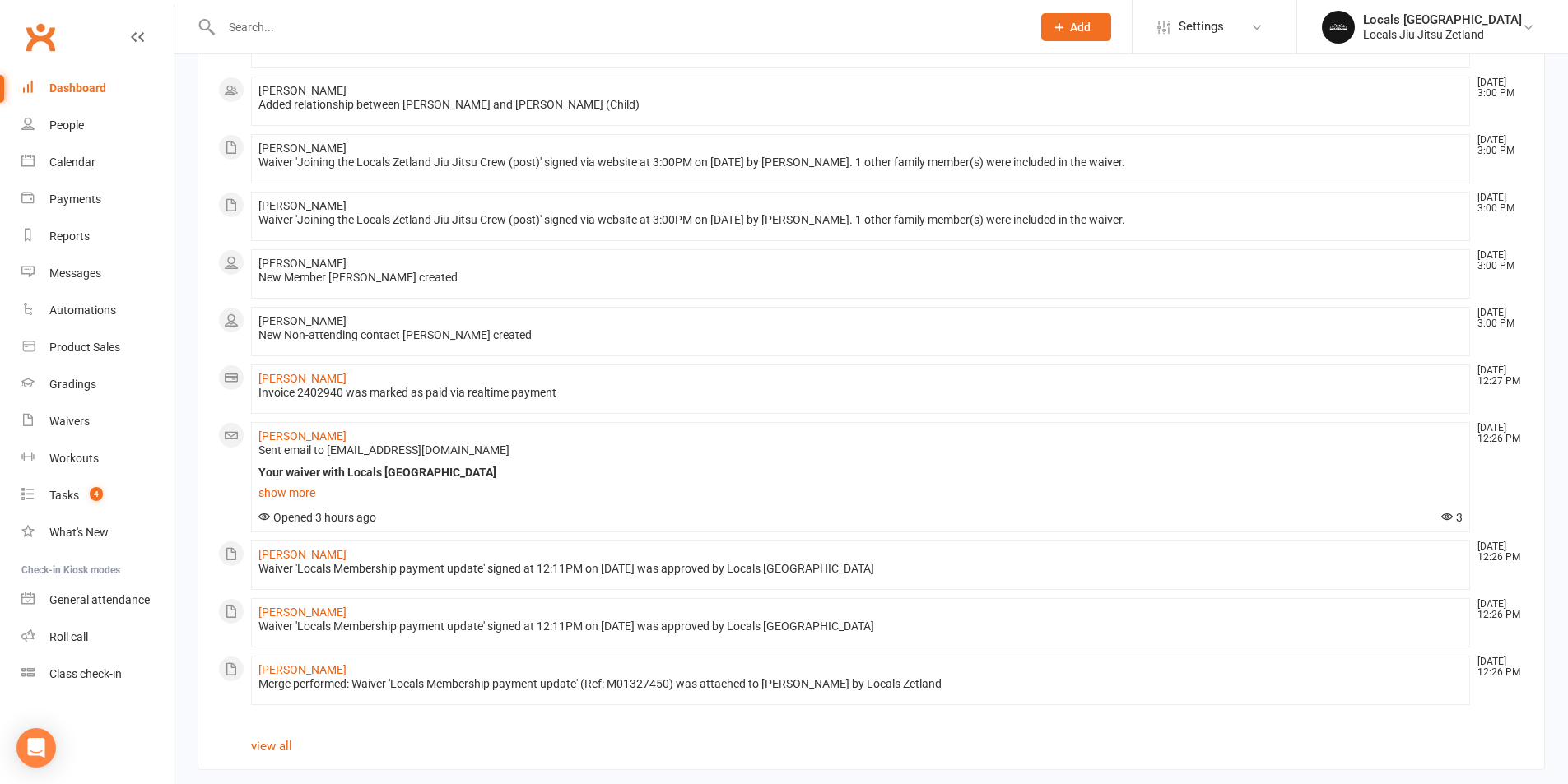
scroll to position [808, 0]
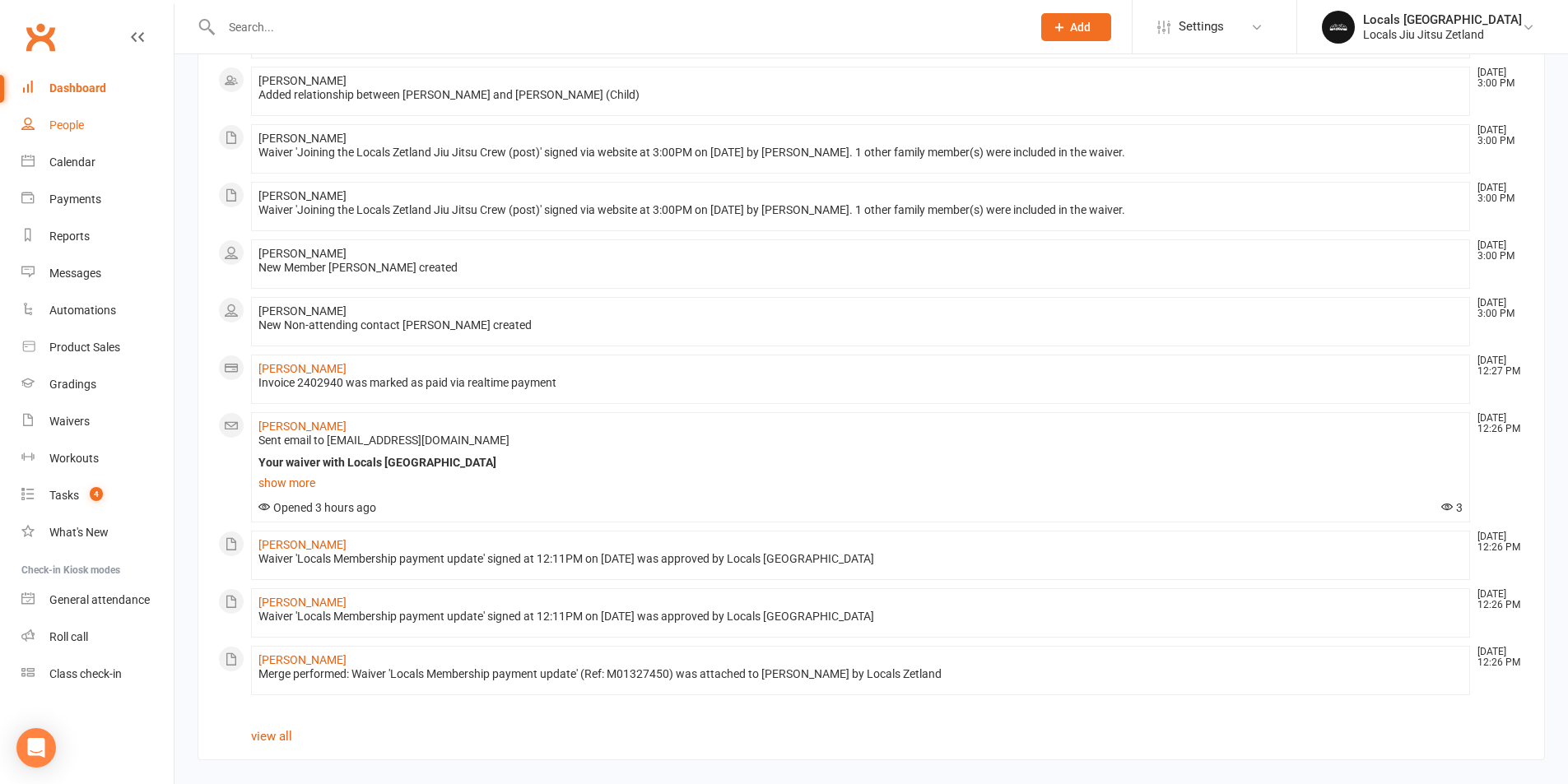
click at [42, 114] on link "People" at bounding box center [97, 125] width 152 height 37
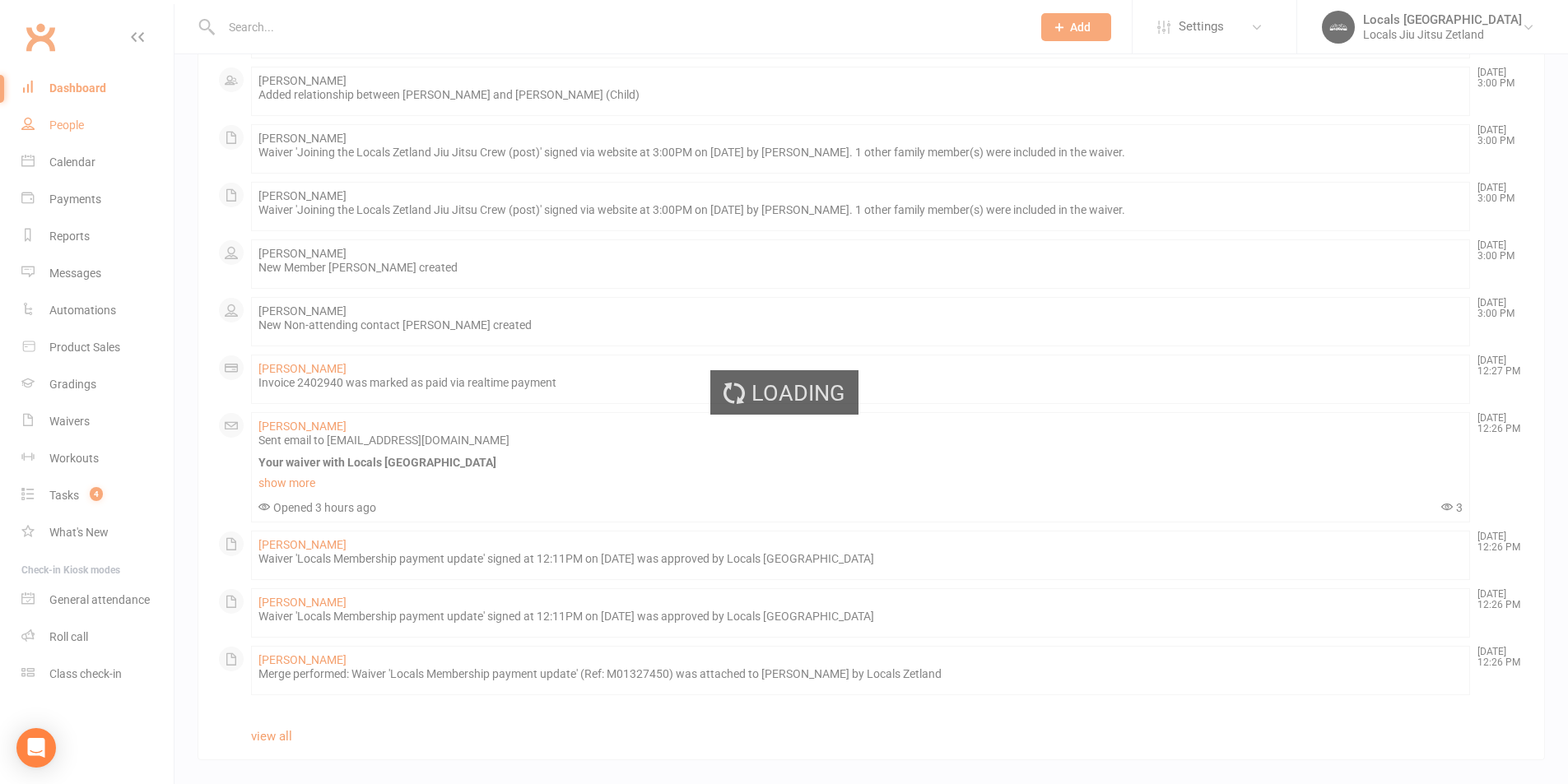
select select "100"
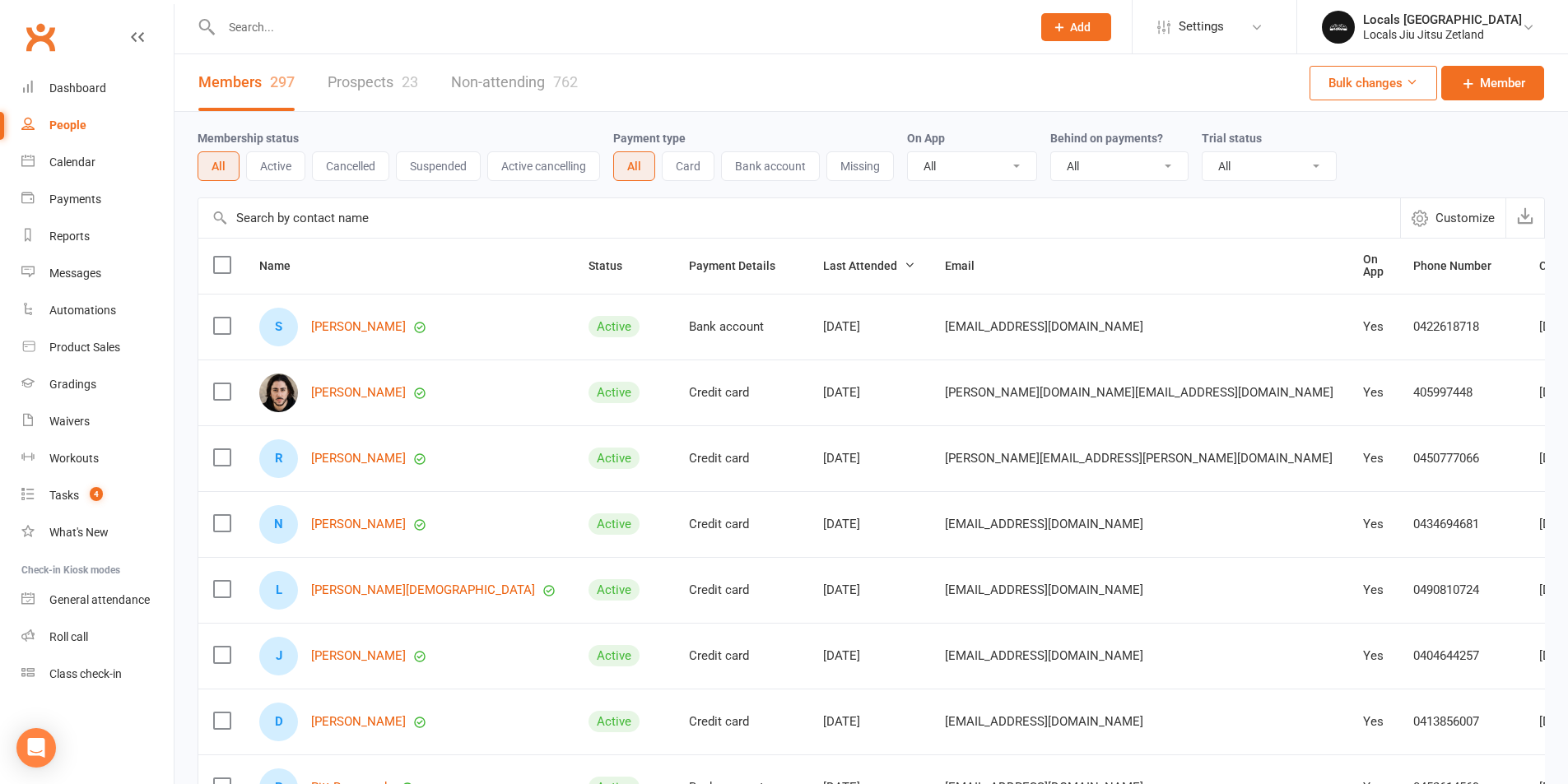
click at [348, 69] on link "Prospects 23" at bounding box center [372, 82] width 90 height 56
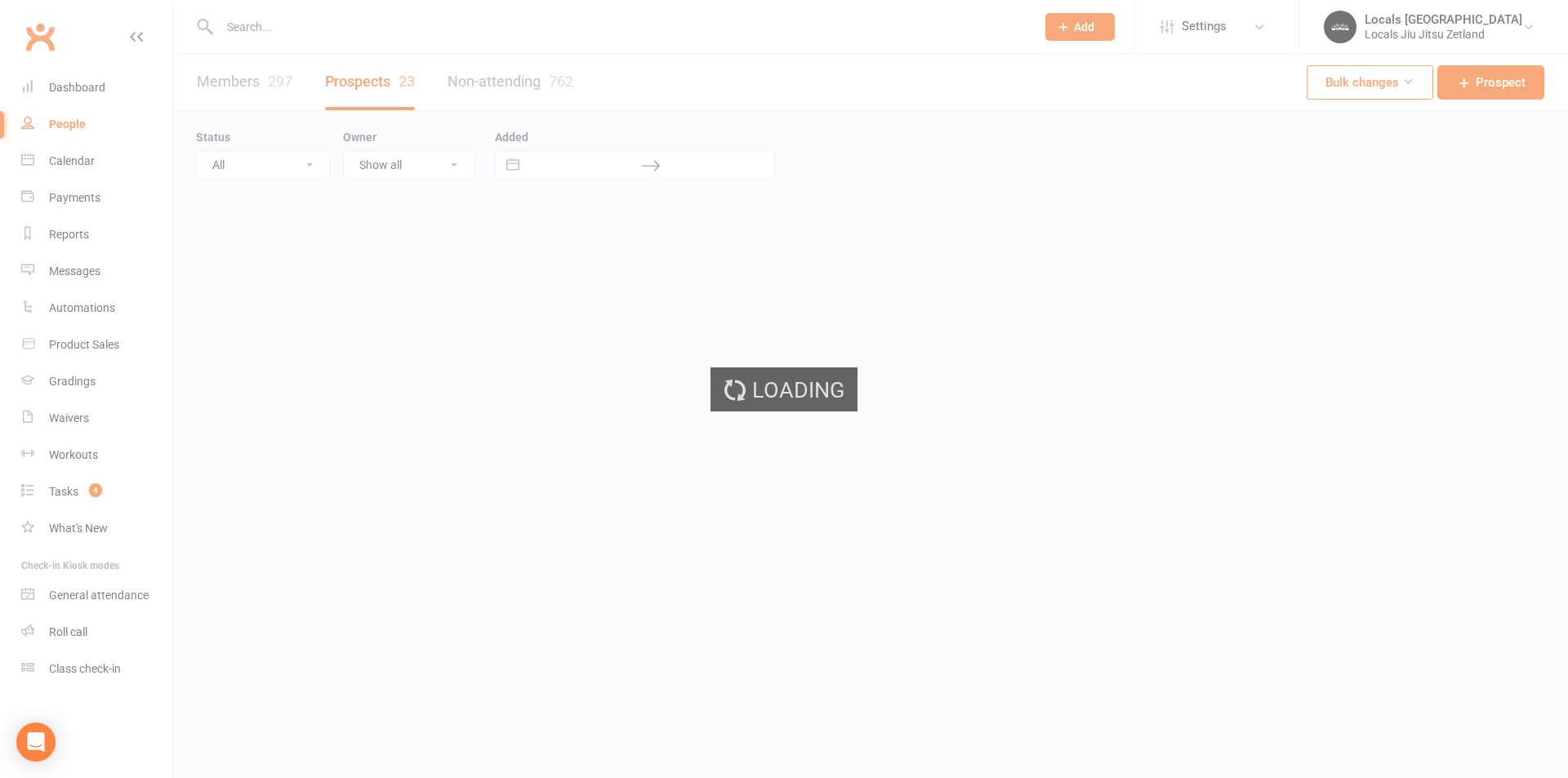
select select "100"
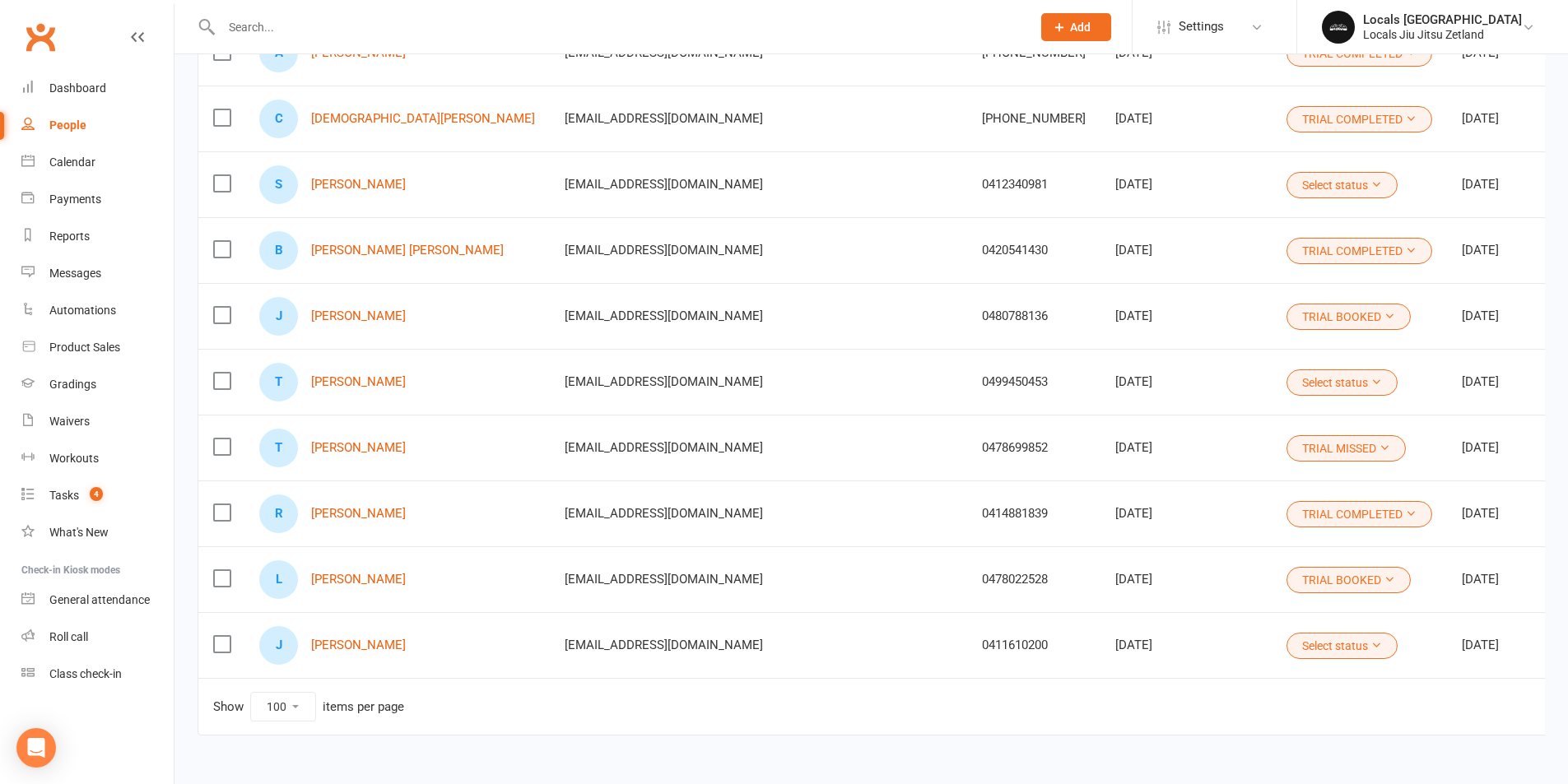
scroll to position [1176, 0]
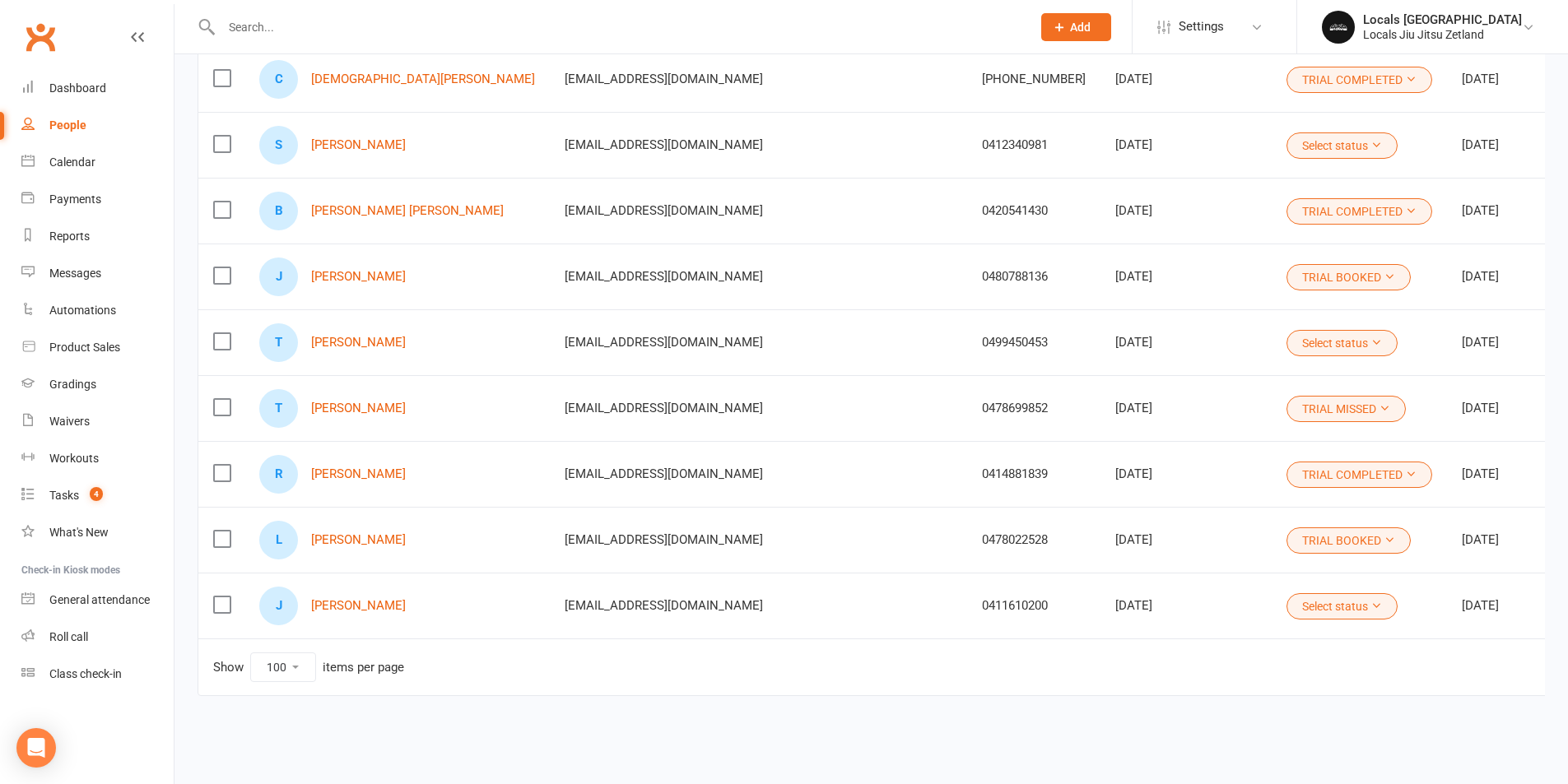
click at [1286, 593] on button "Select status" at bounding box center [1342, 606] width 111 height 26
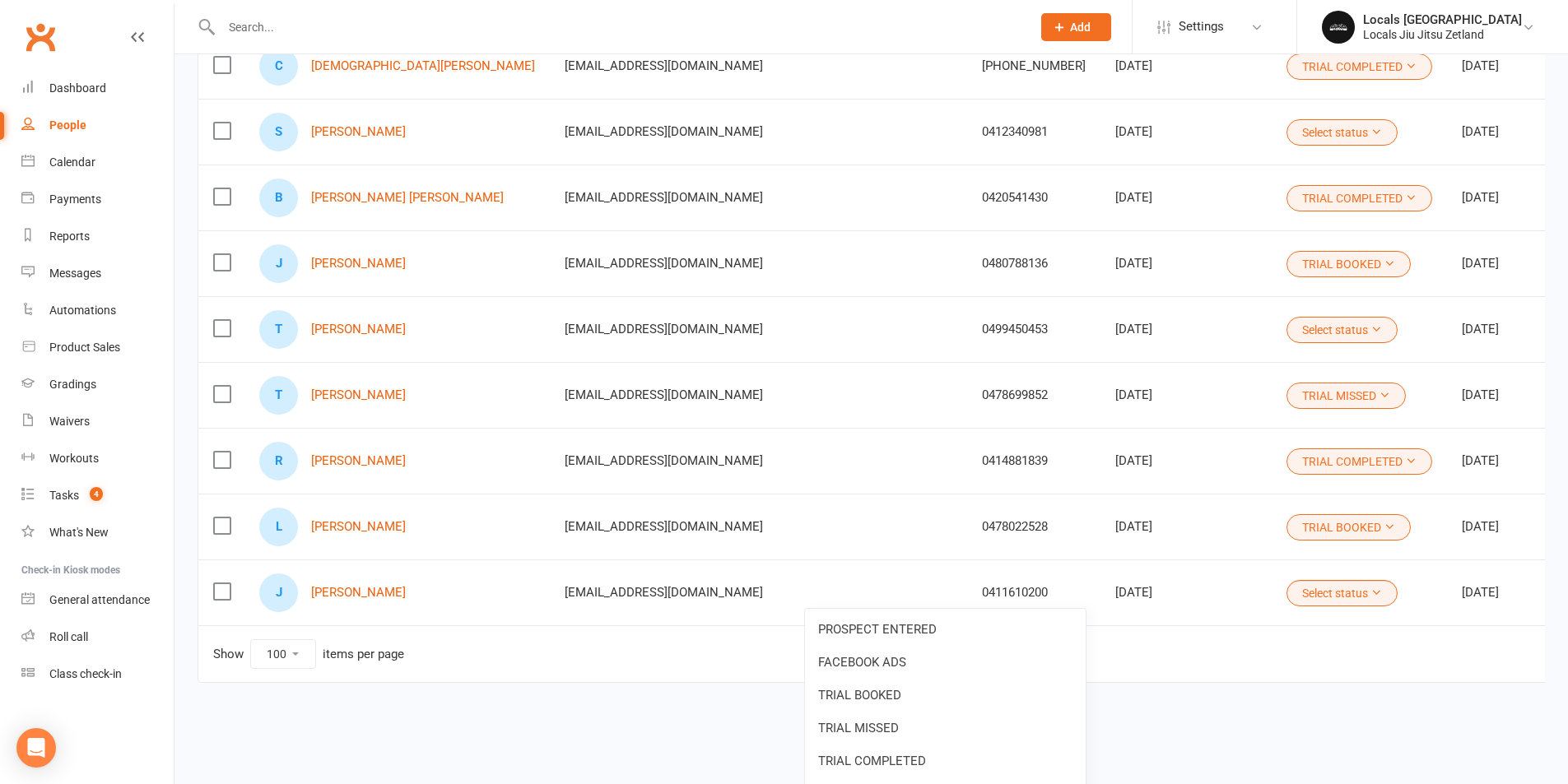
click at [865, 756] on link "TRIAL COMPLETED" at bounding box center [944, 761] width 280 height 33
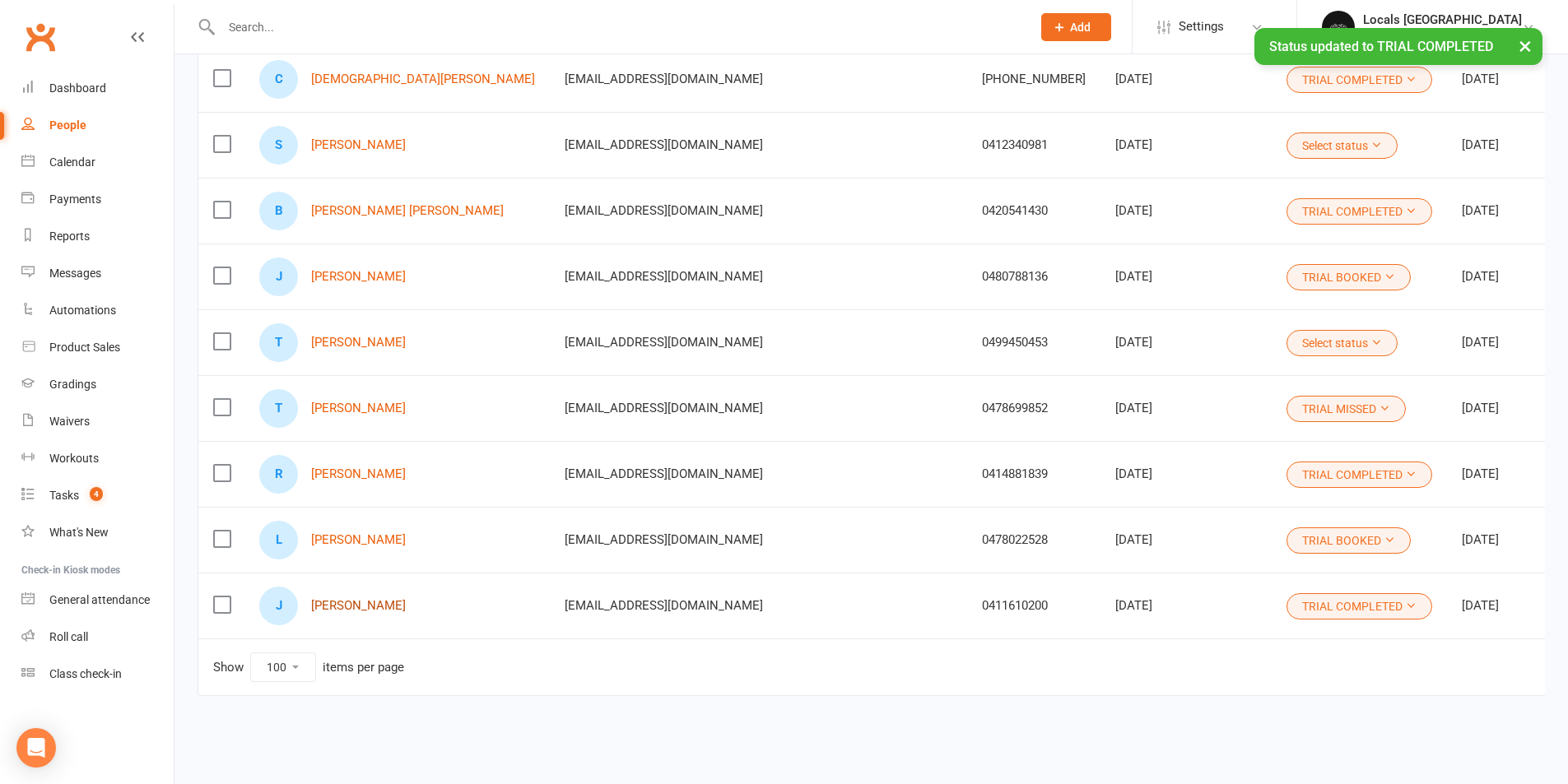
click at [340, 598] on link "[PERSON_NAME]" at bounding box center [358, 605] width 95 height 14
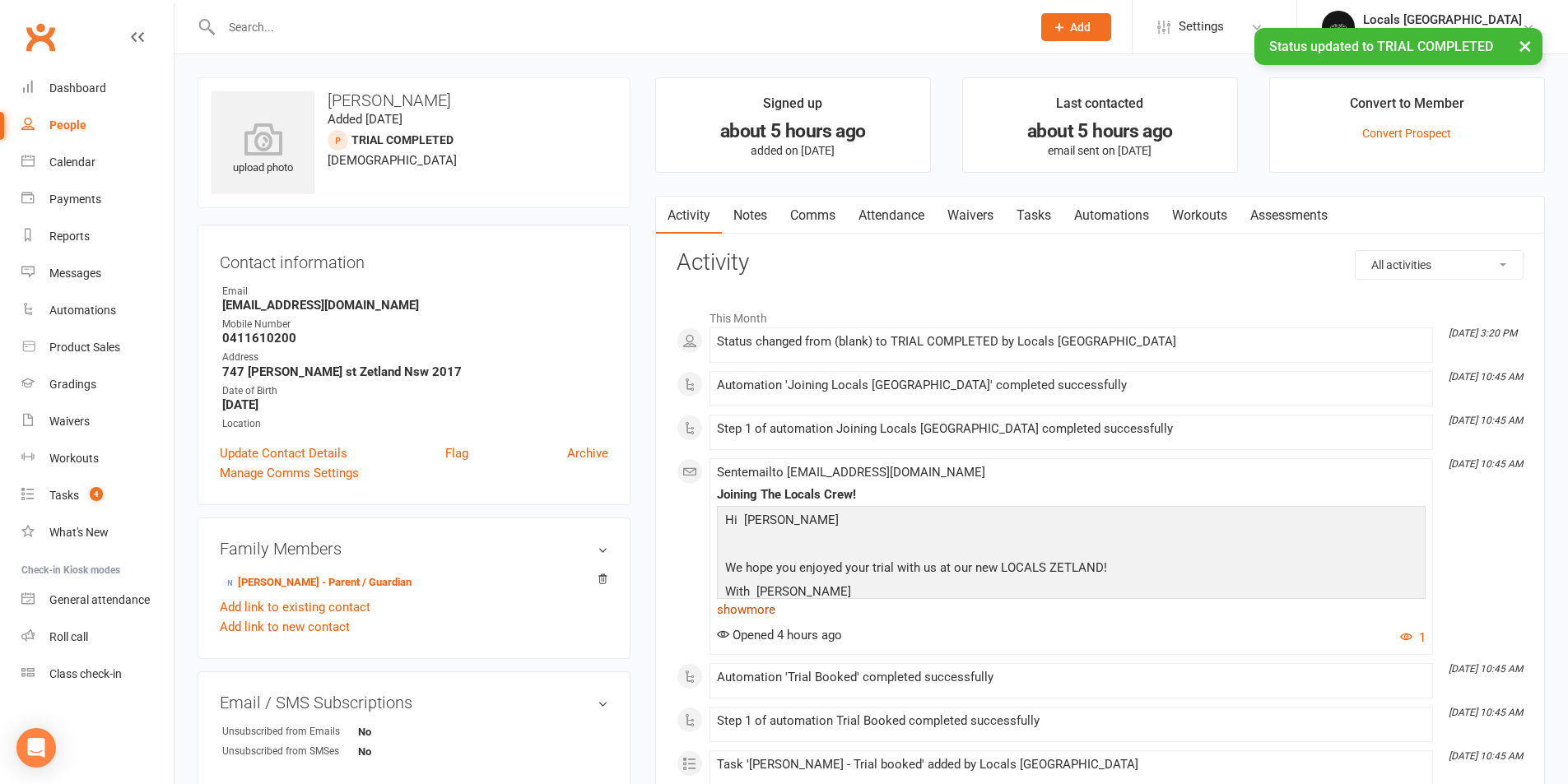
click at [746, 613] on link "show more" at bounding box center [1071, 609] width 709 height 23
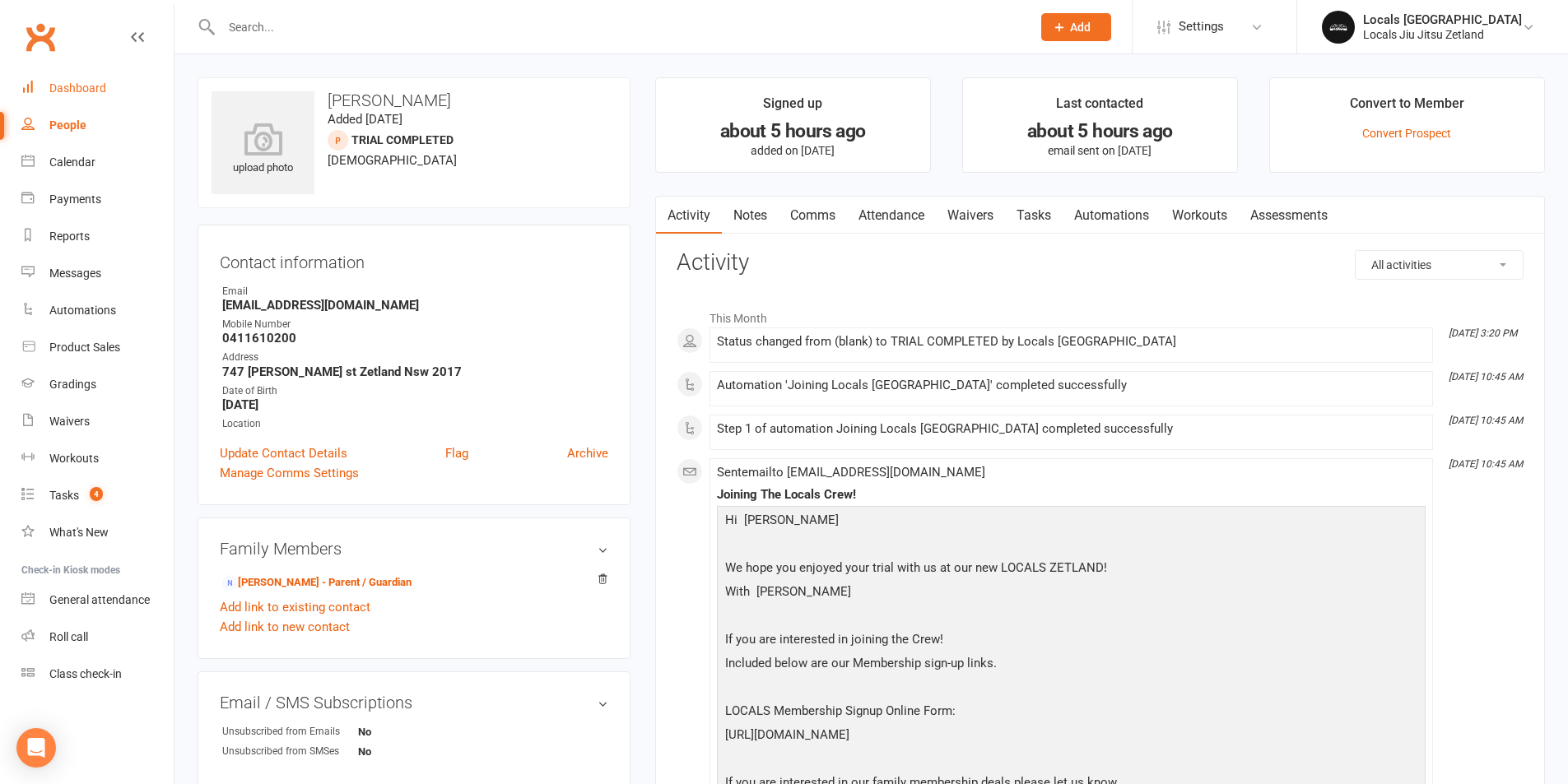
click at [74, 75] on link "Dashboard" at bounding box center [97, 88] width 152 height 37
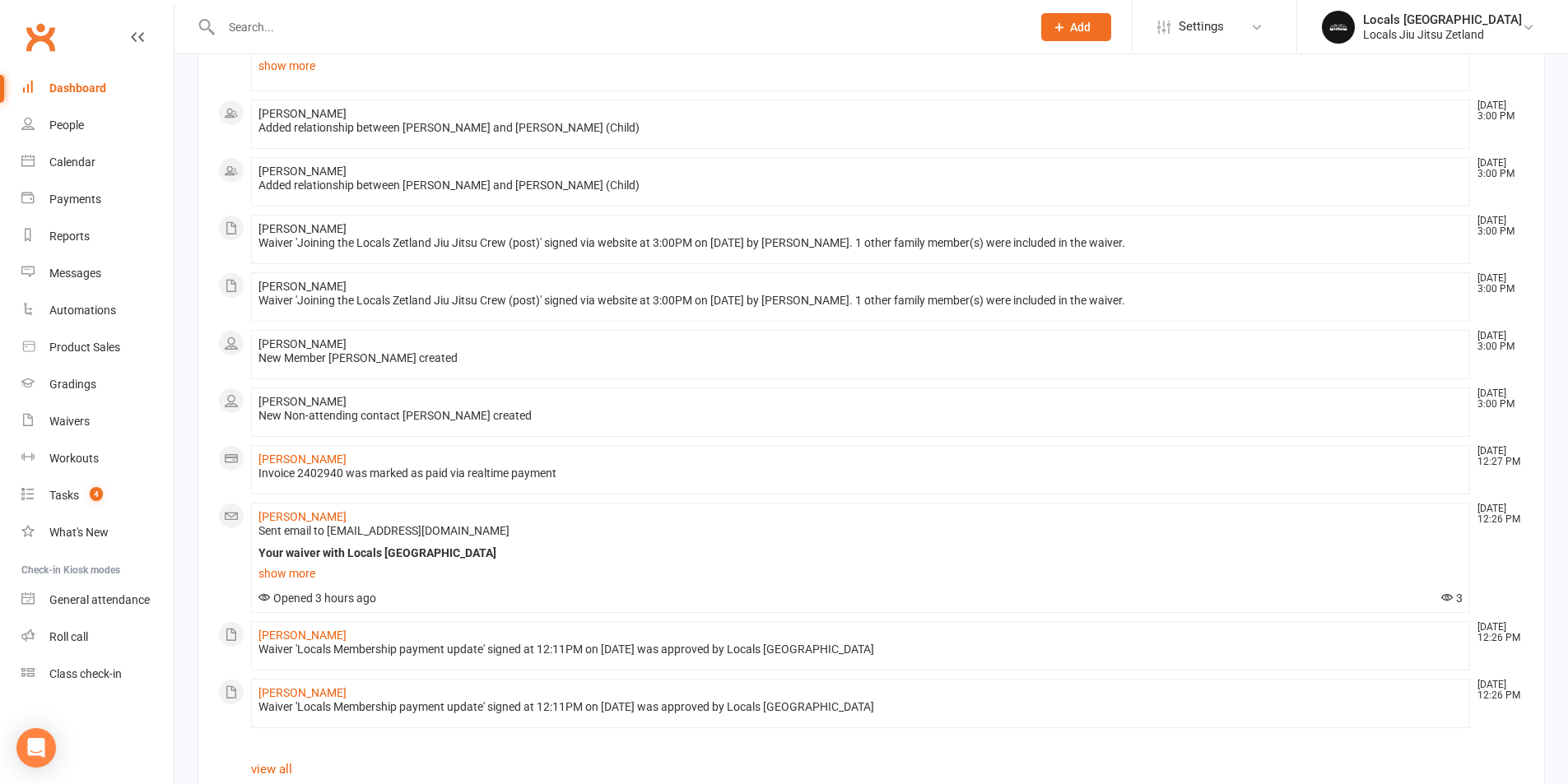
scroll to position [808, 0]
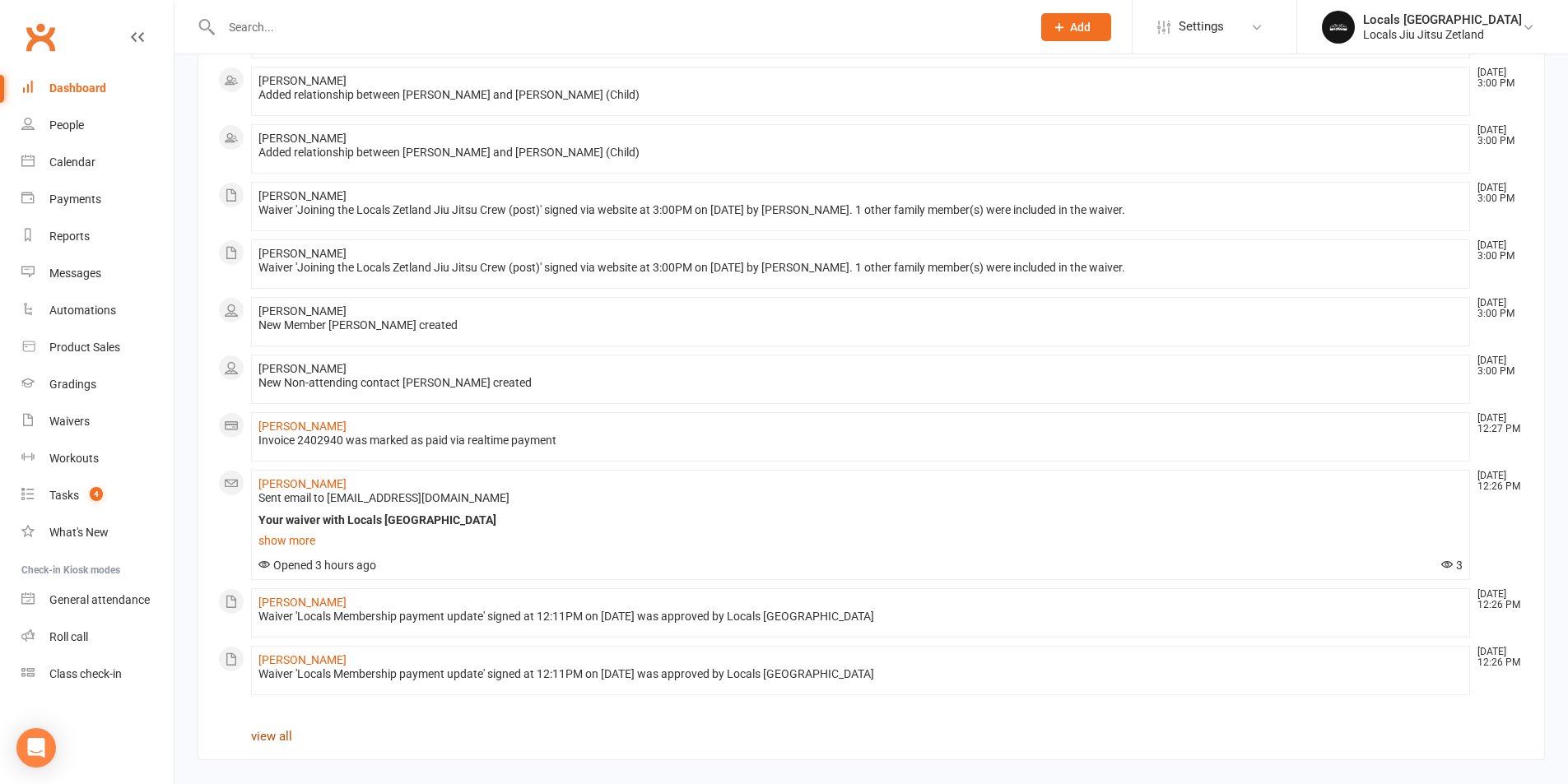
click at [254, 739] on link "view all" at bounding box center [271, 735] width 41 height 15
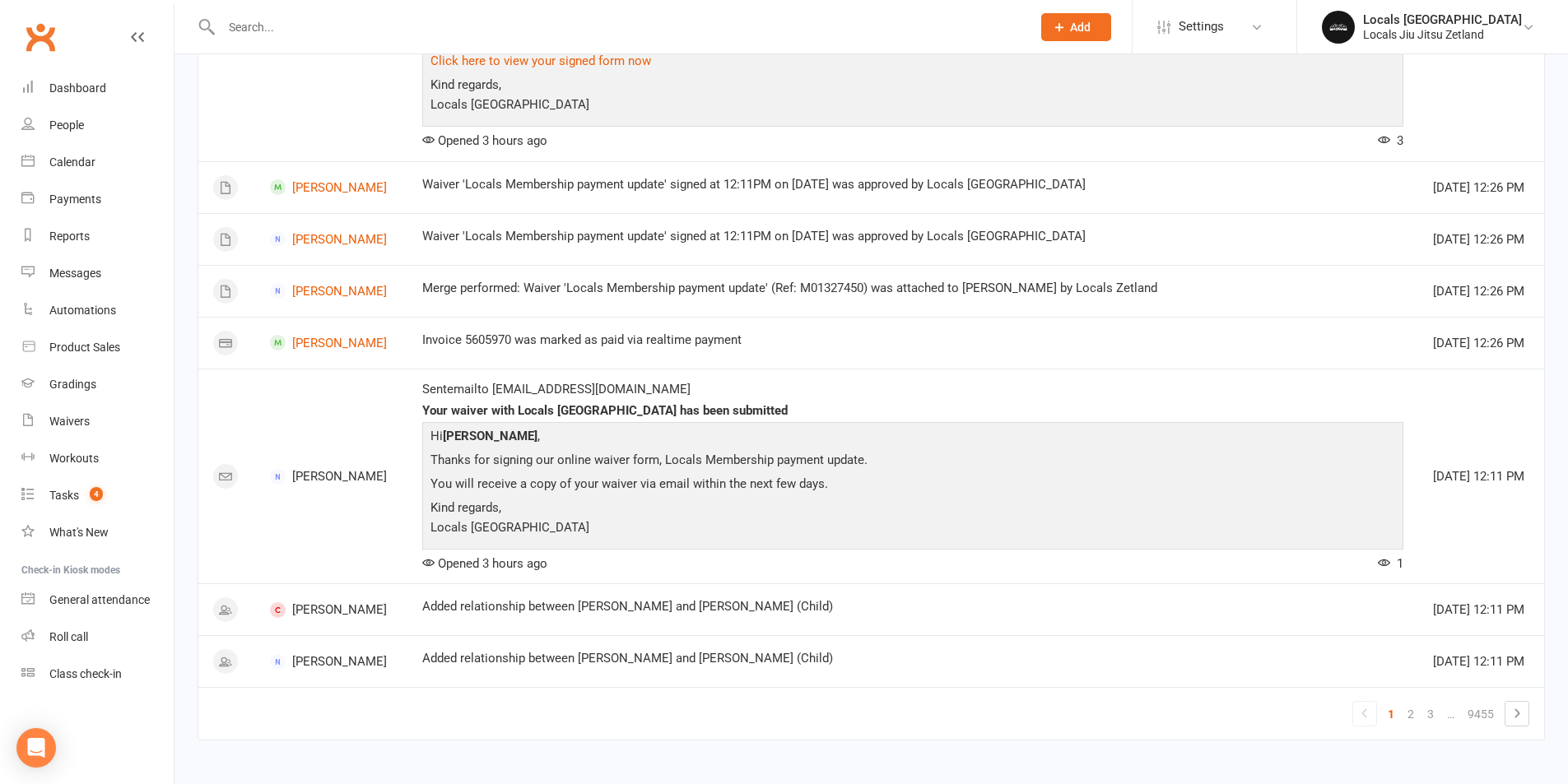
scroll to position [1579, 0]
click at [54, 139] on link "People" at bounding box center [97, 125] width 152 height 37
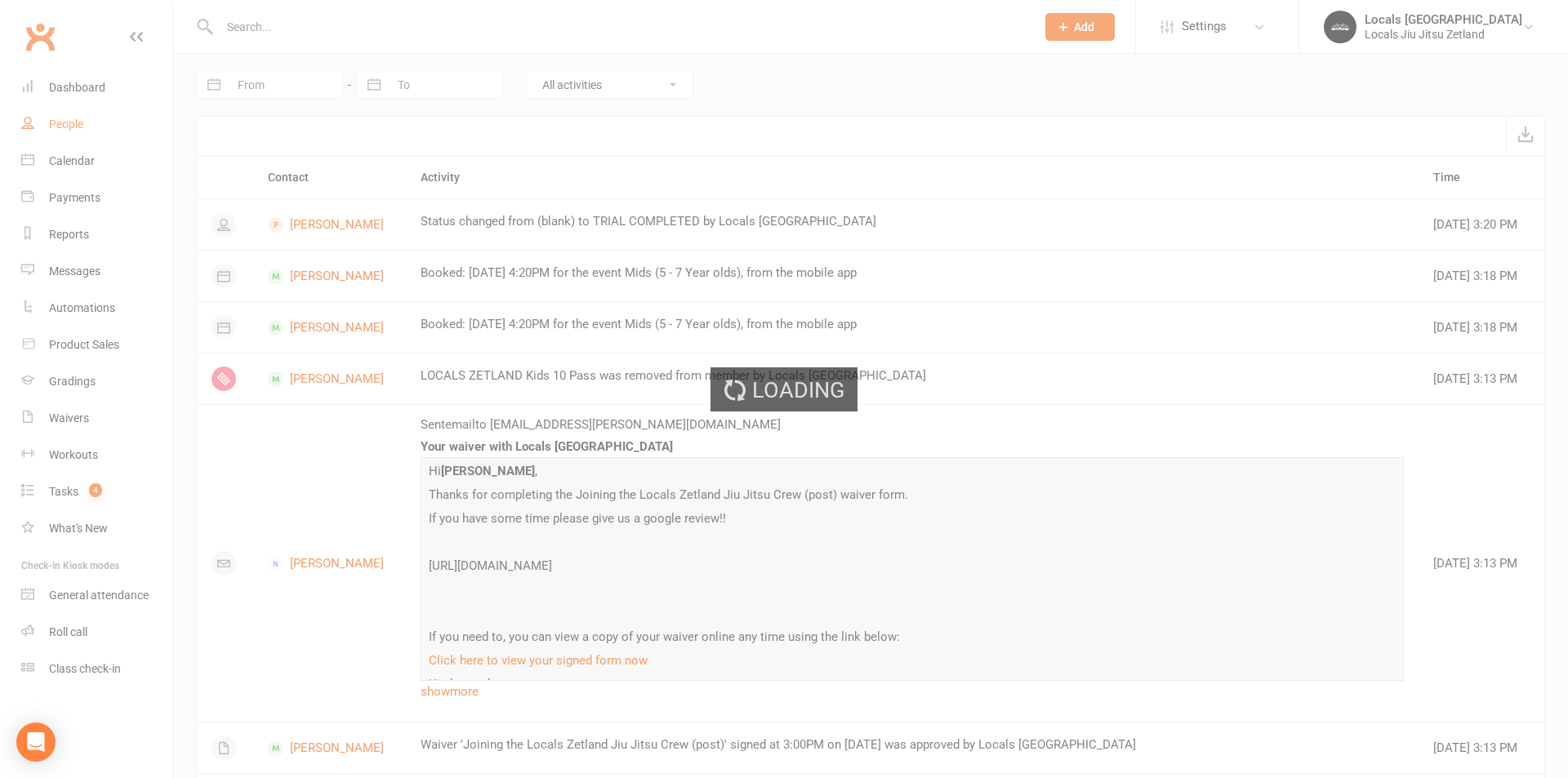
select select "100"
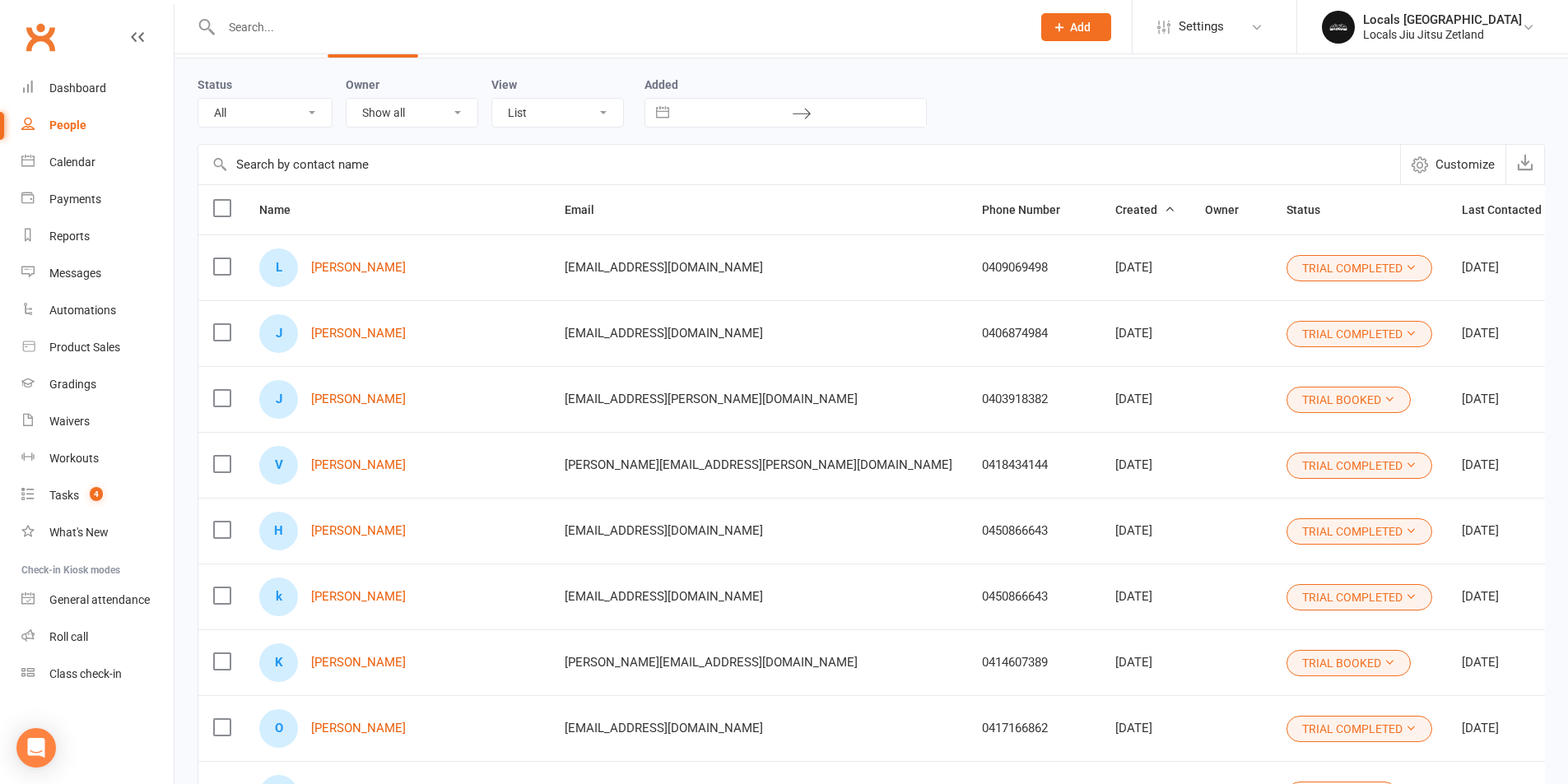
scroll to position [82, 0]
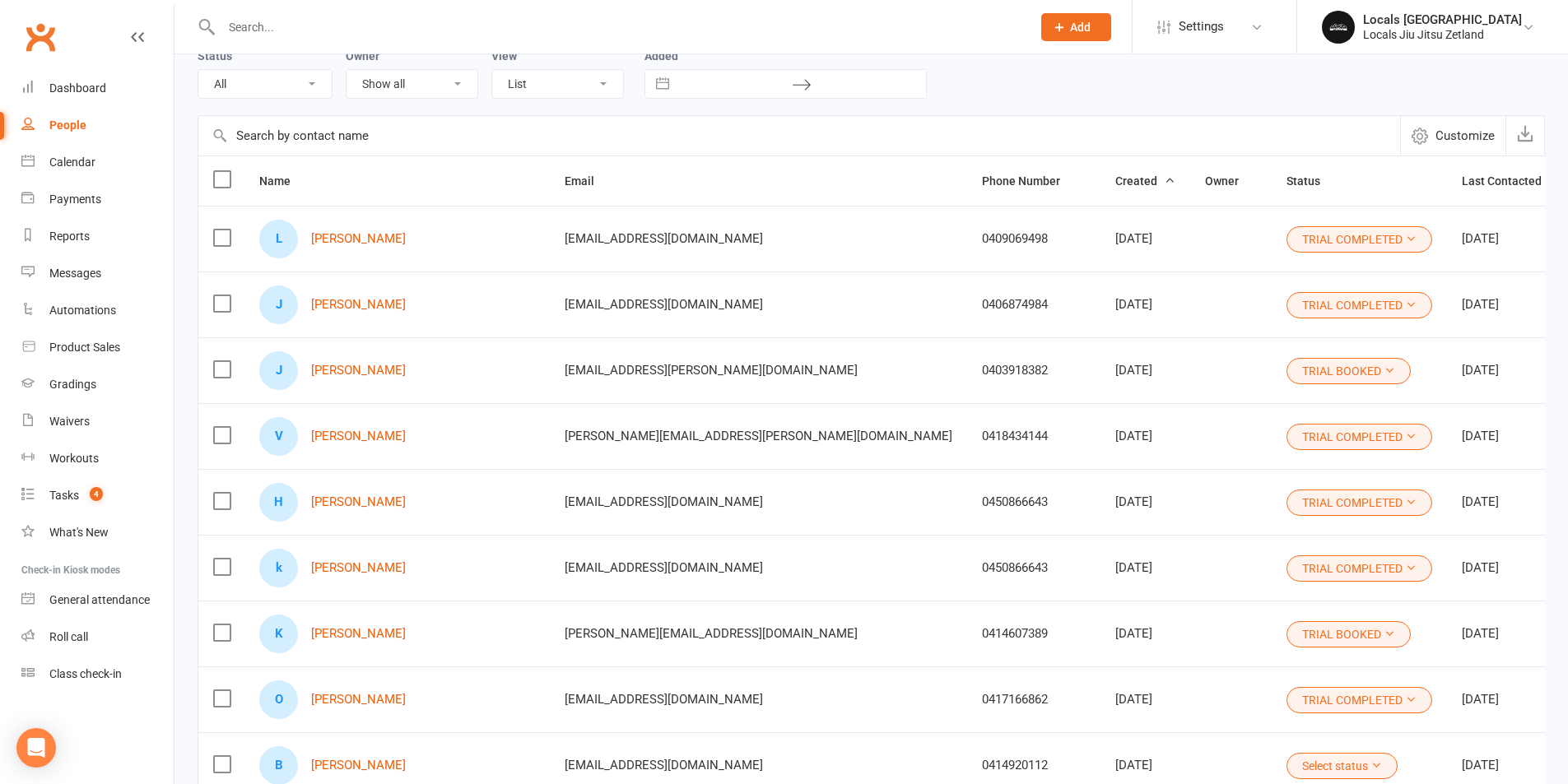
click at [219, 238] on label at bounding box center [221, 238] width 16 height 16
click at [219, 230] on input "checkbox" at bounding box center [221, 230] width 16 height 0
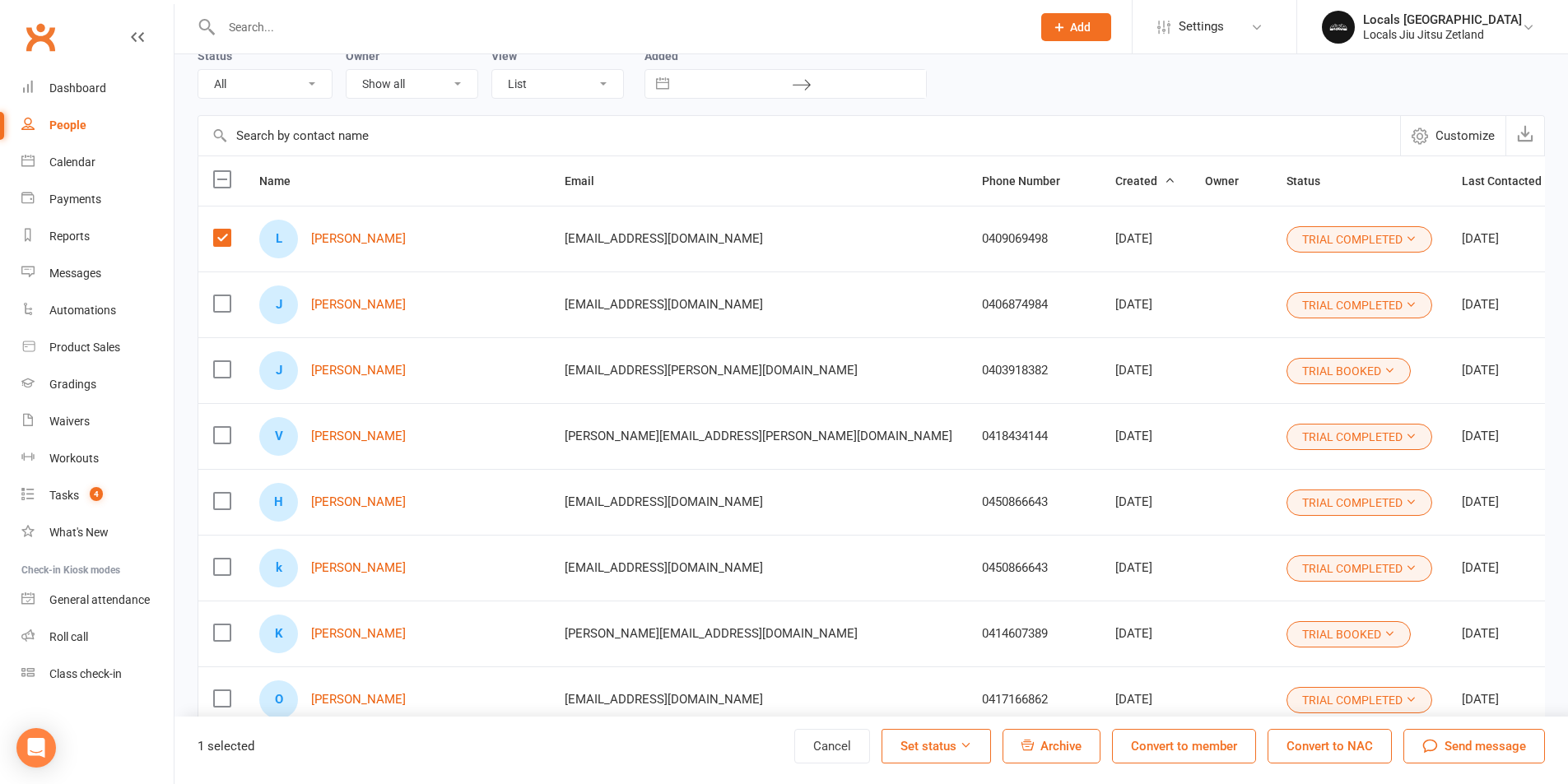
click at [1048, 752] on span "Archive" at bounding box center [1060, 746] width 41 height 15
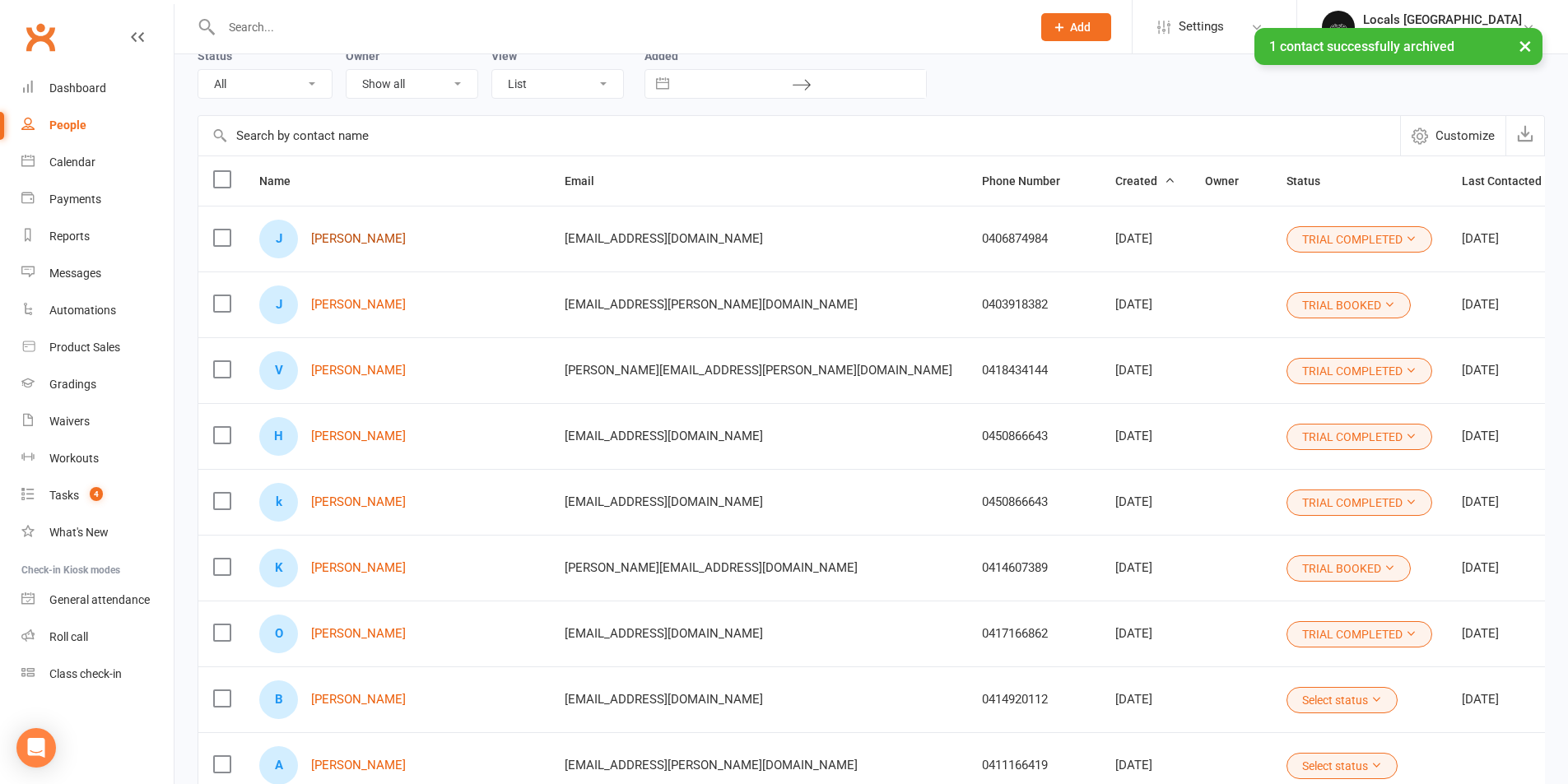
click at [360, 241] on link "[PERSON_NAME]" at bounding box center [358, 238] width 95 height 14
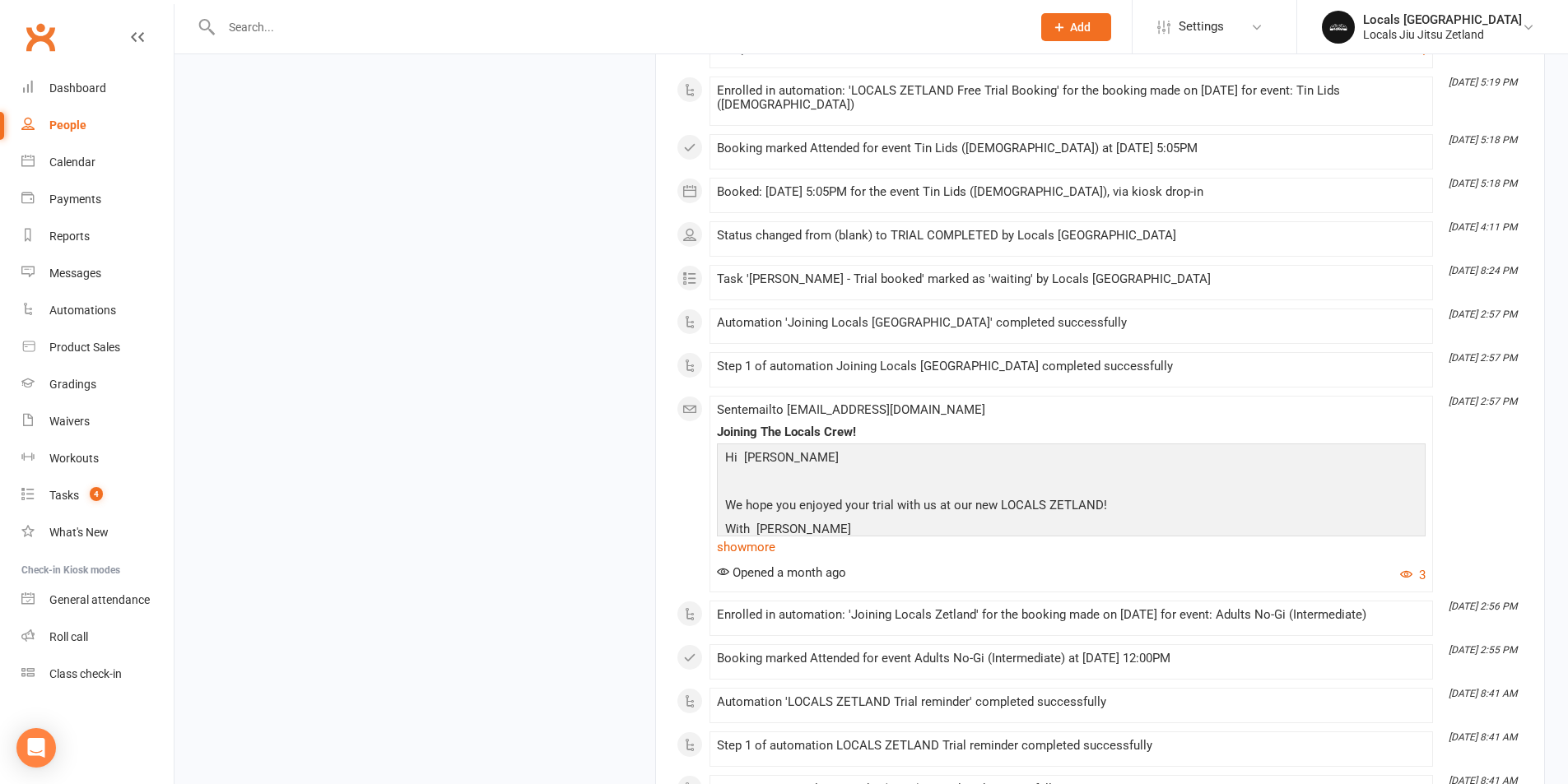
scroll to position [1316, 0]
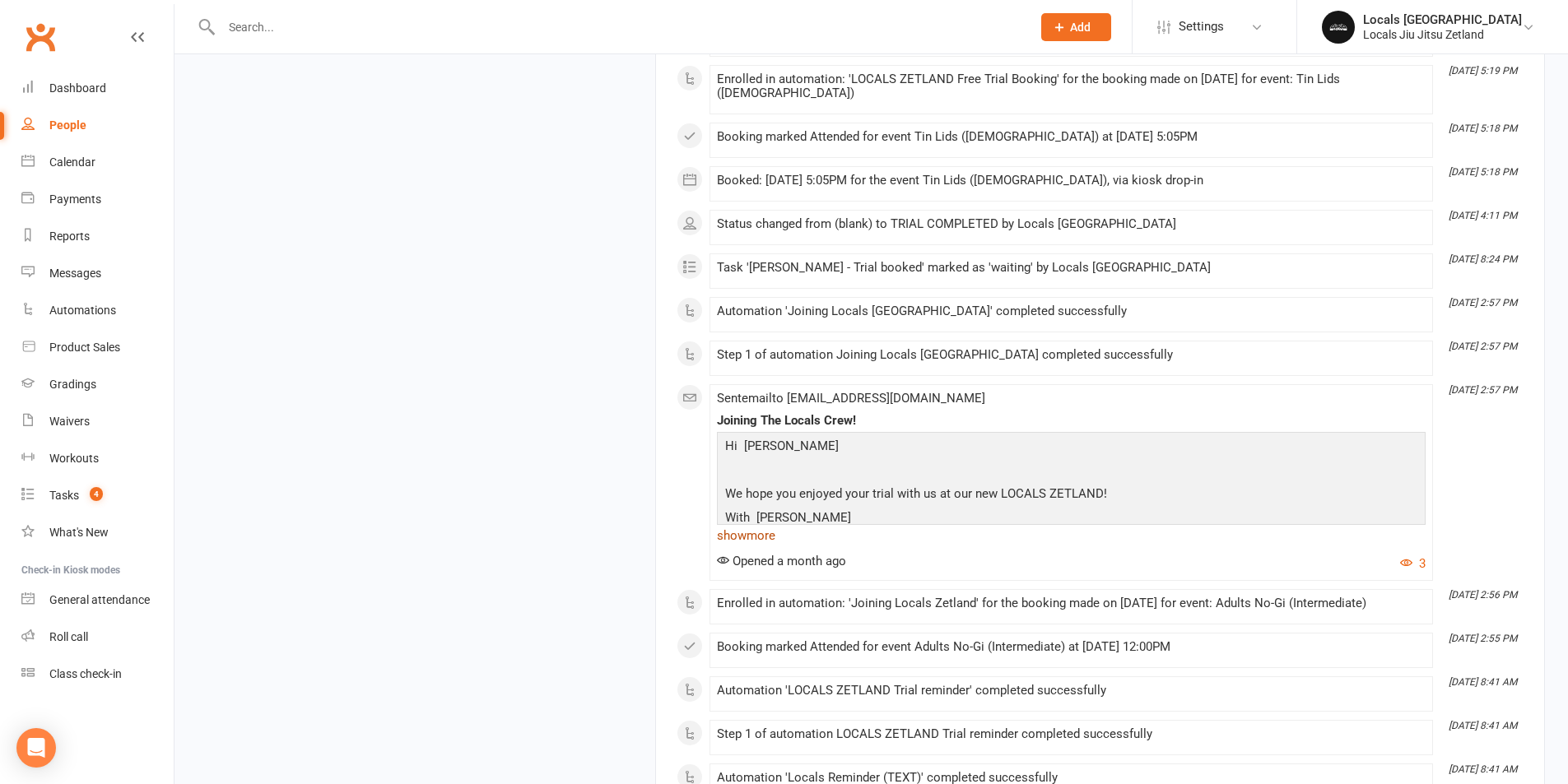
click at [759, 524] on link "show more" at bounding box center [1071, 535] width 709 height 23
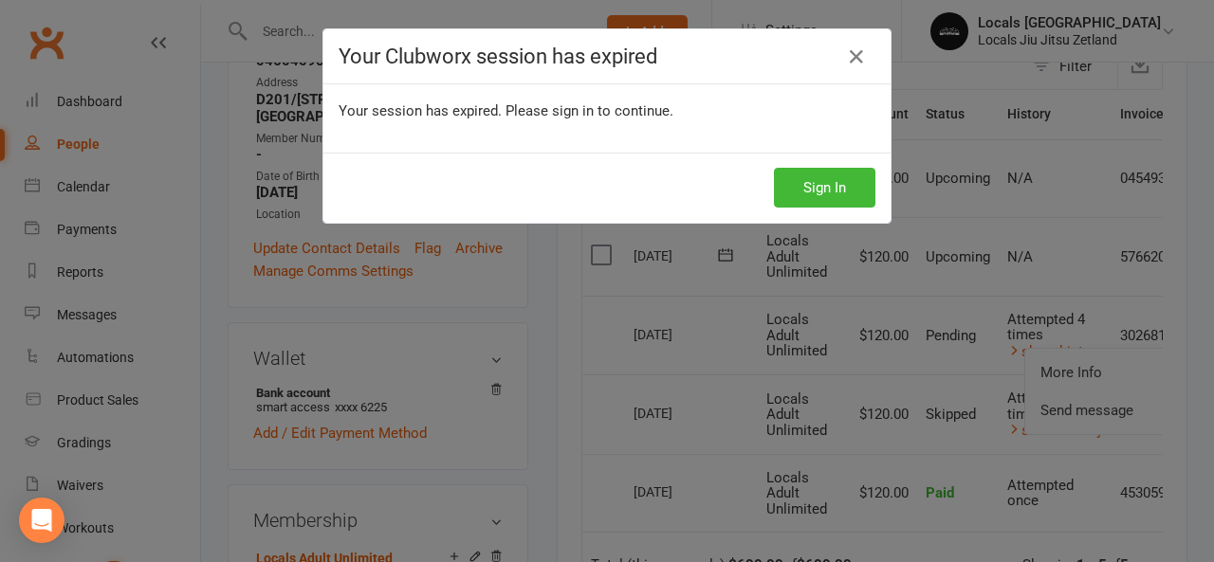
scroll to position [0, 64]
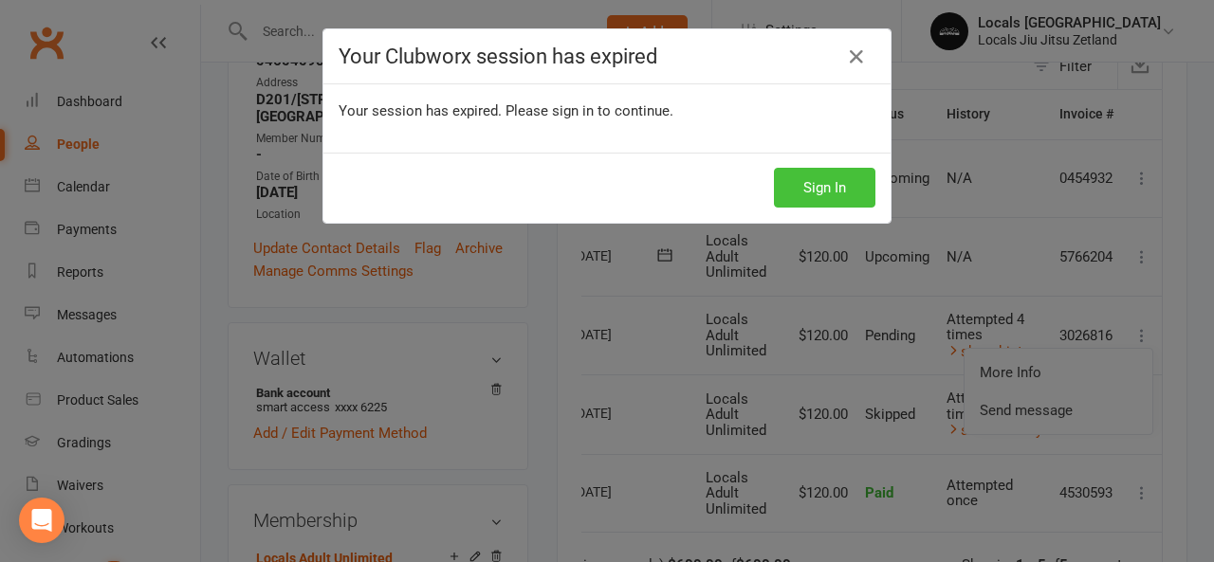
click at [842, 179] on button "Sign In" at bounding box center [824, 188] width 101 height 40
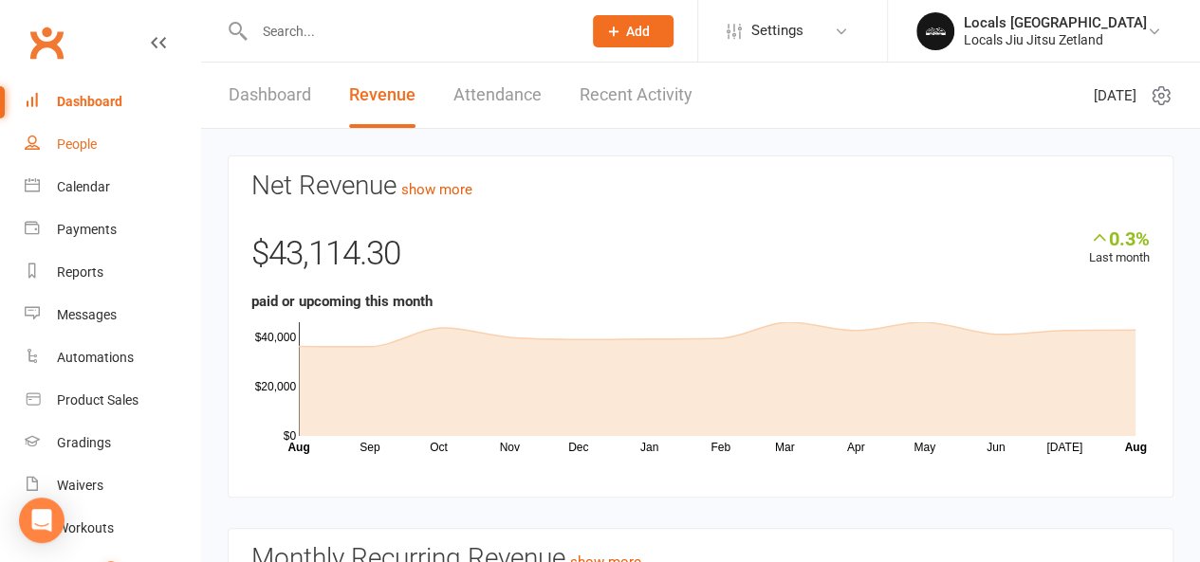
click at [74, 149] on div "People" at bounding box center [77, 144] width 40 height 15
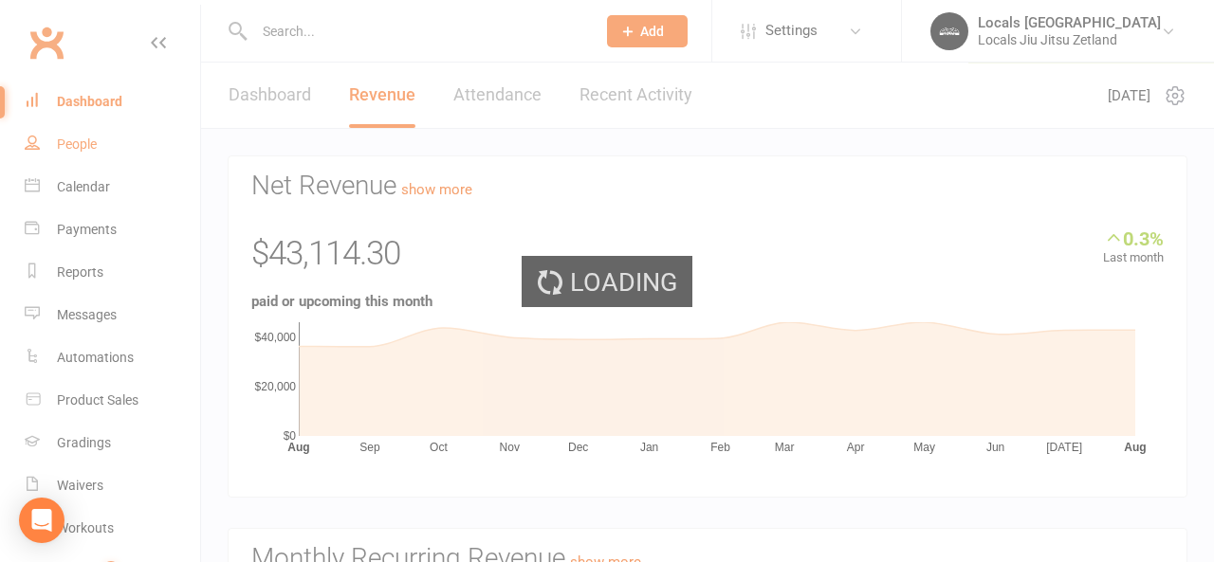
select select "100"
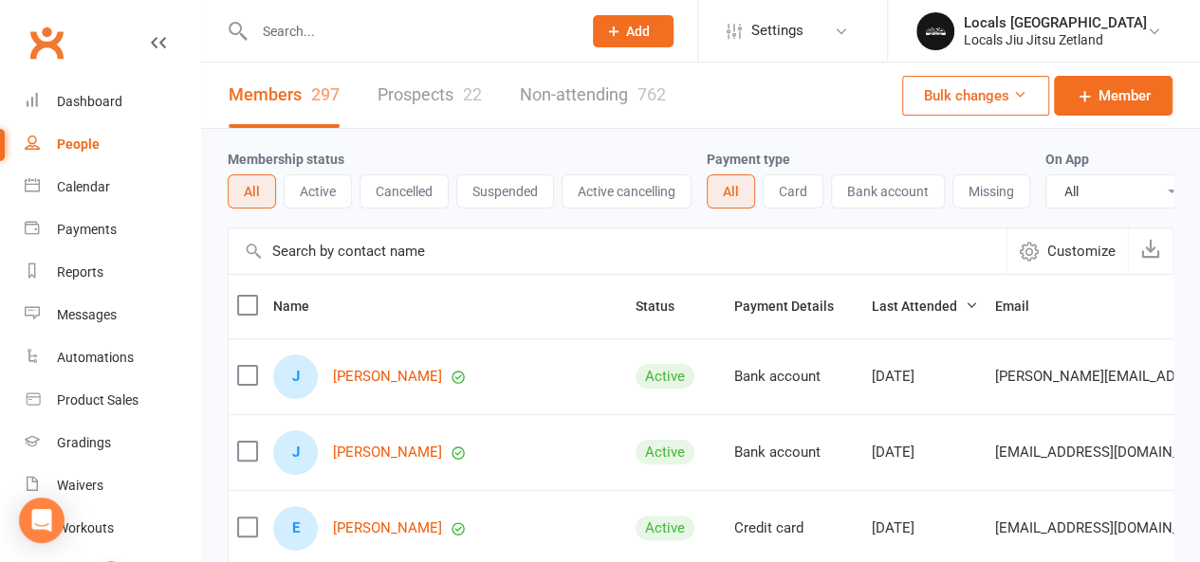
click at [410, 101] on link "Prospects 22" at bounding box center [429, 95] width 104 height 65
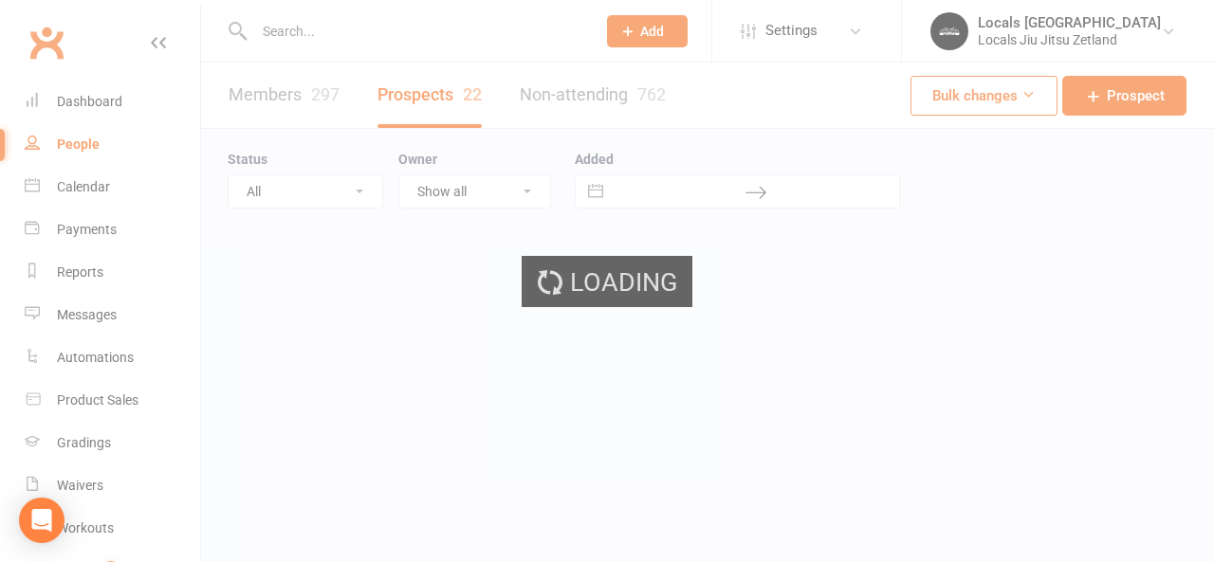
select select "100"
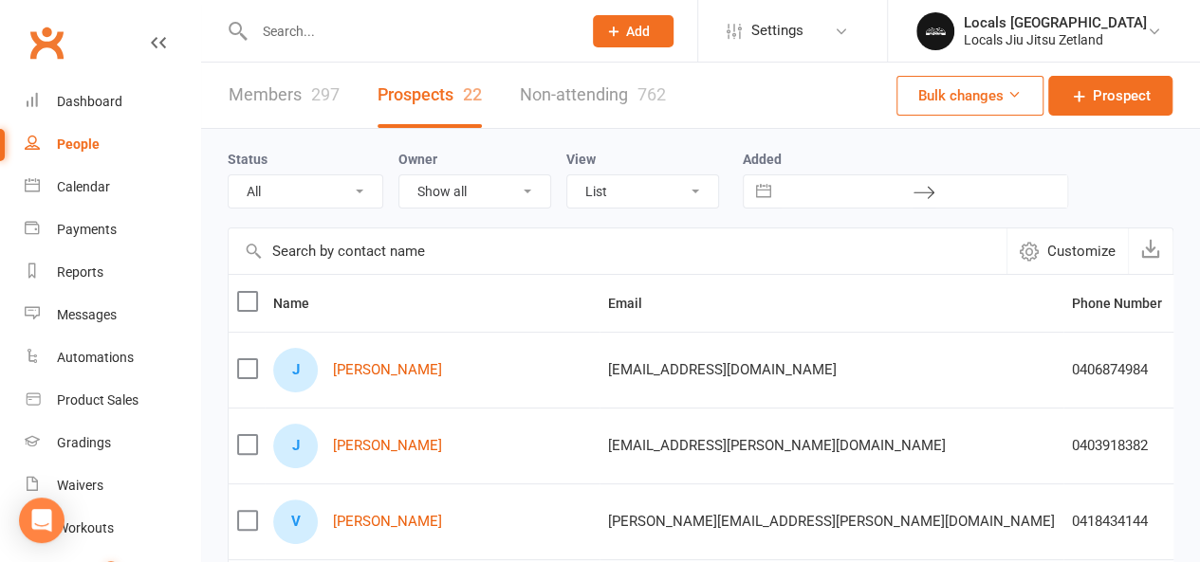
click at [254, 87] on link "Members 297" at bounding box center [284, 95] width 111 height 65
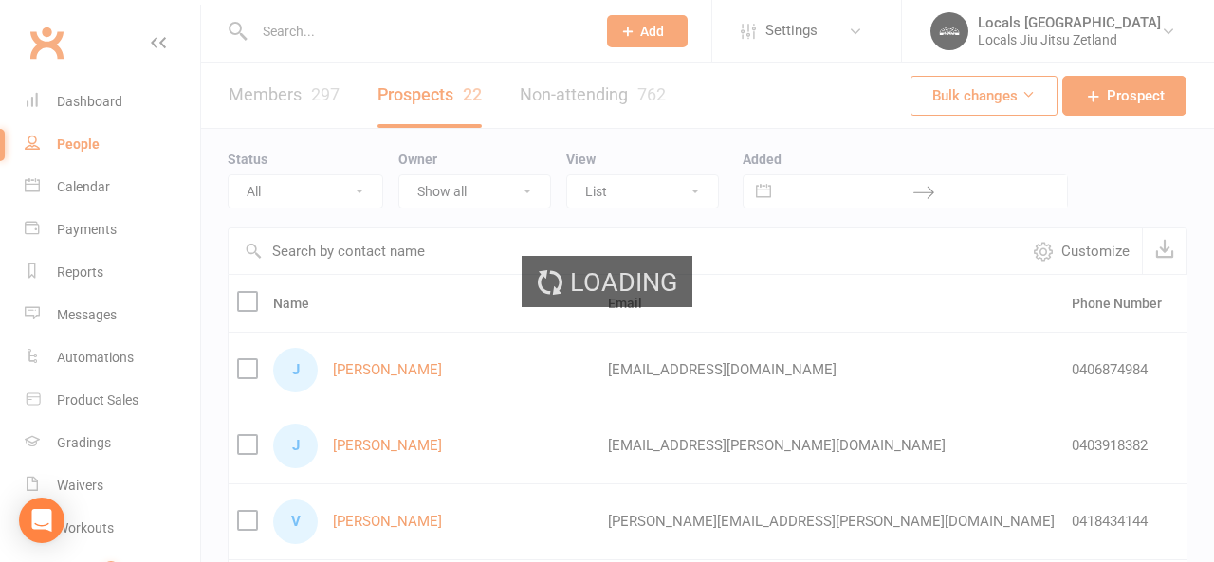
select select "100"
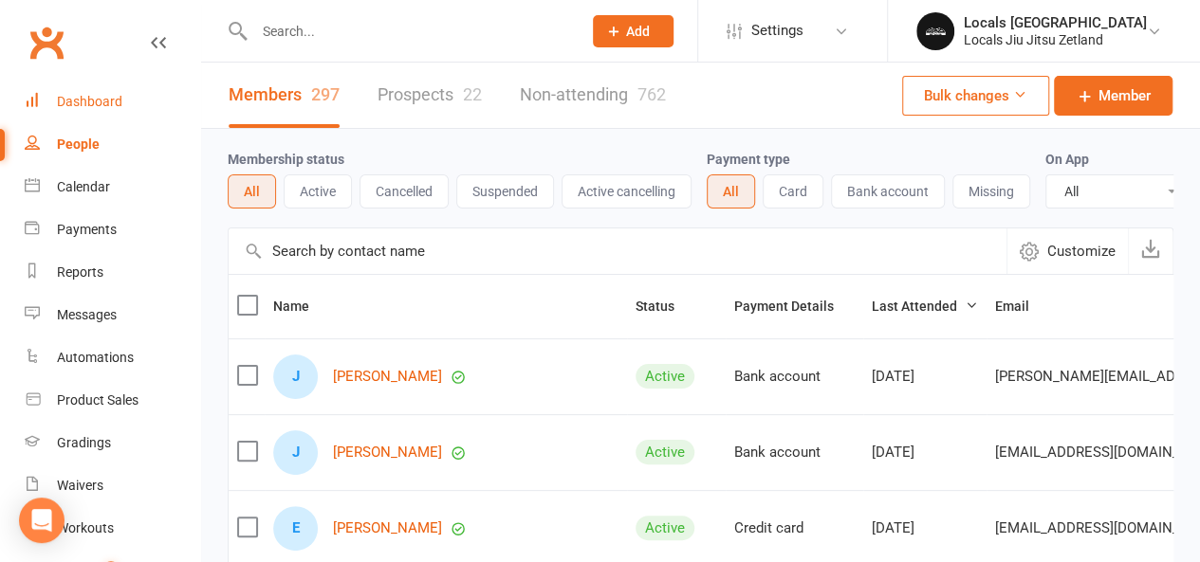
click at [70, 109] on div "Dashboard" at bounding box center [89, 101] width 65 height 15
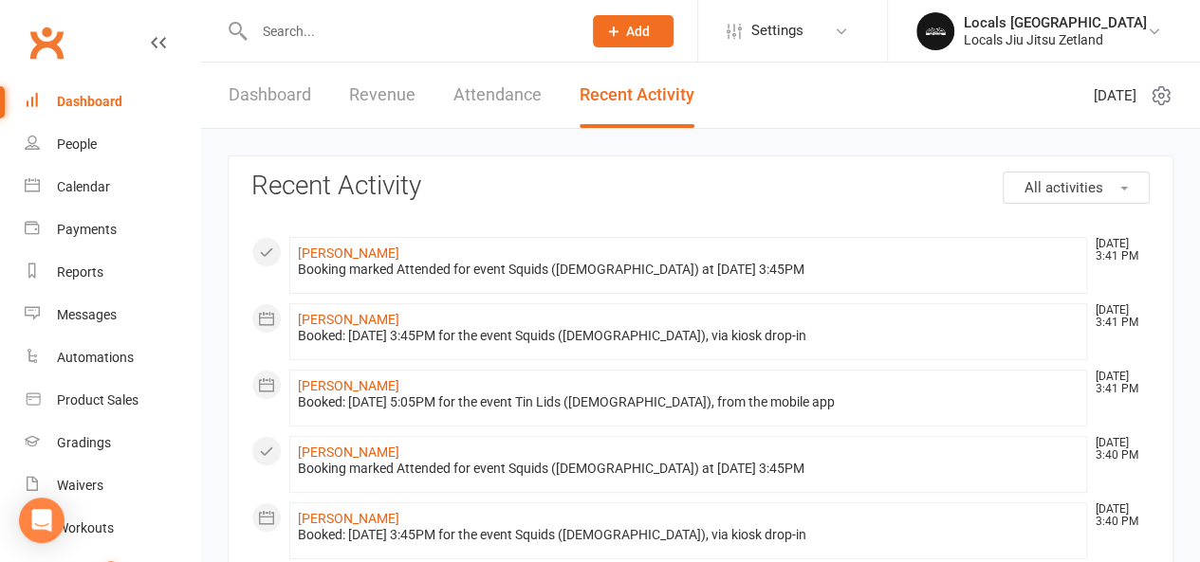
click at [241, 100] on link "Dashboard" at bounding box center [270, 95] width 83 height 65
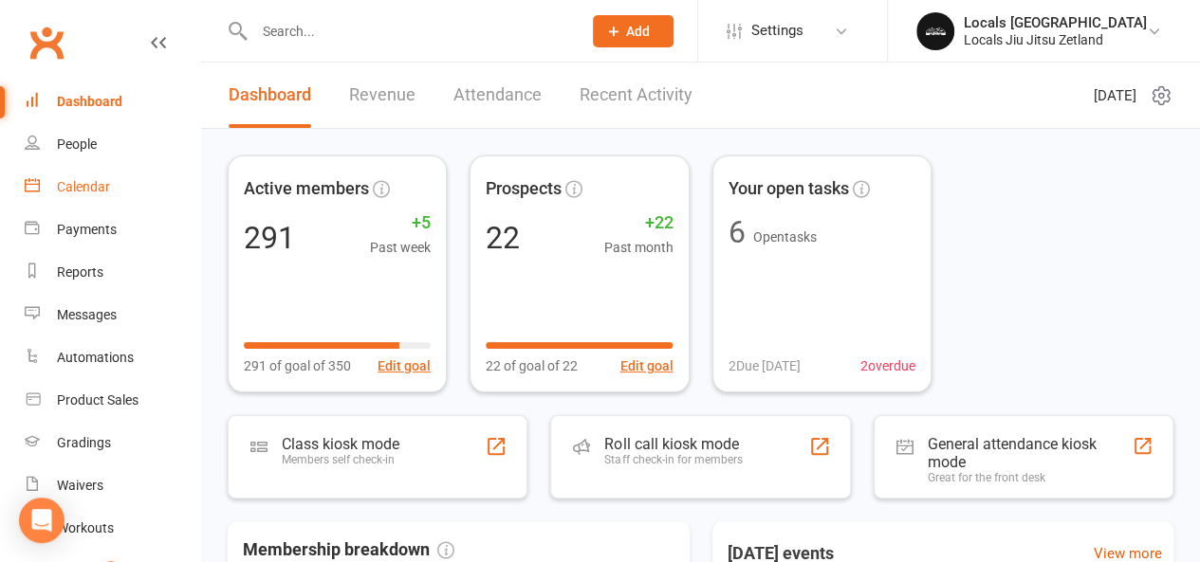
click at [72, 178] on link "Calendar" at bounding box center [112, 187] width 175 height 43
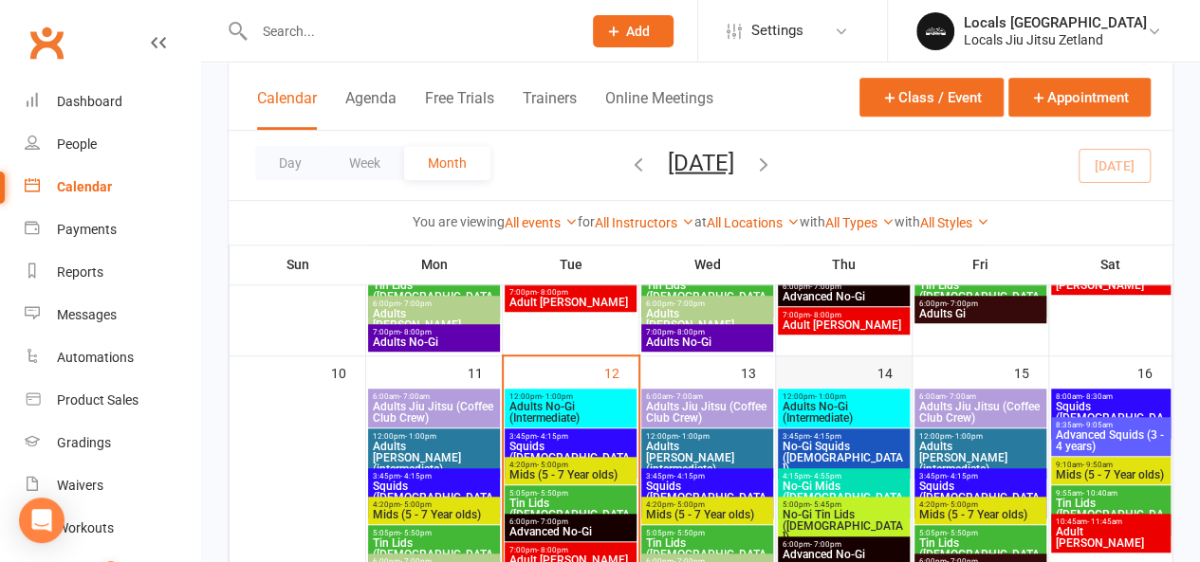
scroll to position [664, 0]
